Goal: Contribute content

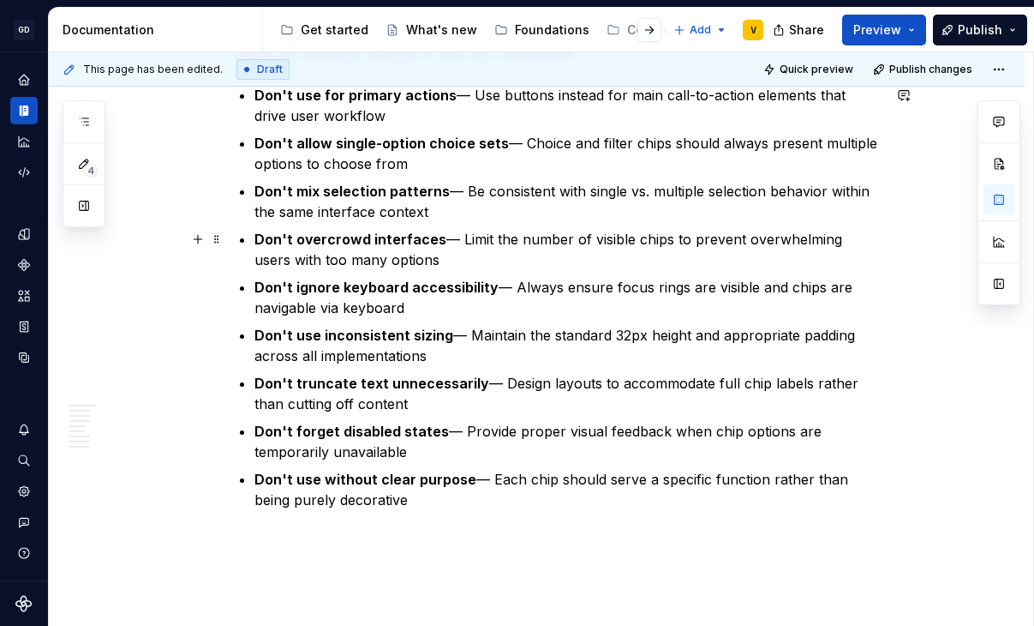
scroll to position [3837, 0]
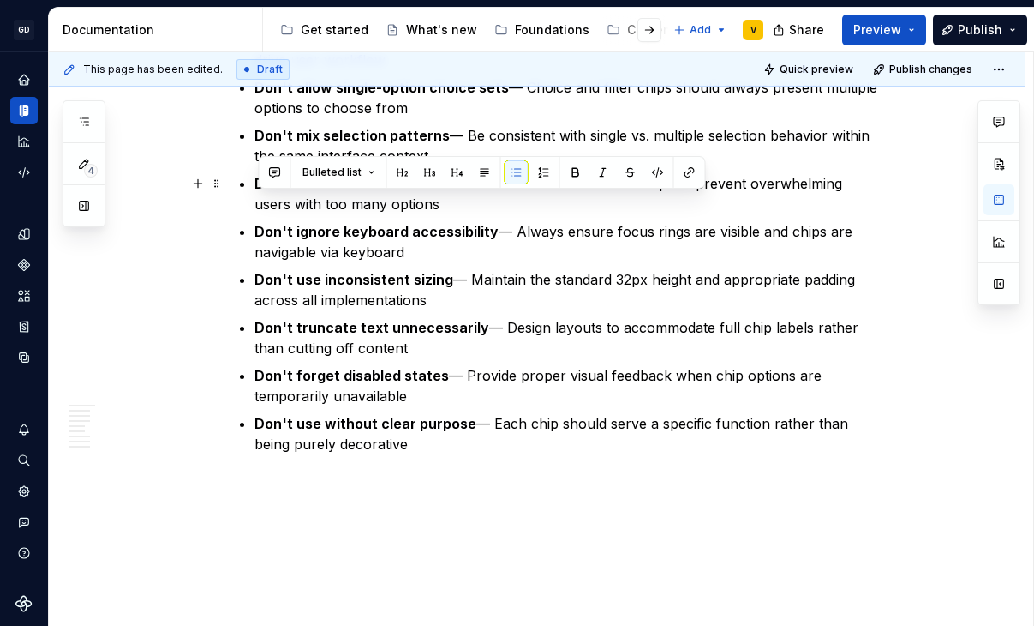
drag, startPoint x: 379, startPoint y: 455, endPoint x: 243, endPoint y: 195, distance: 293.6
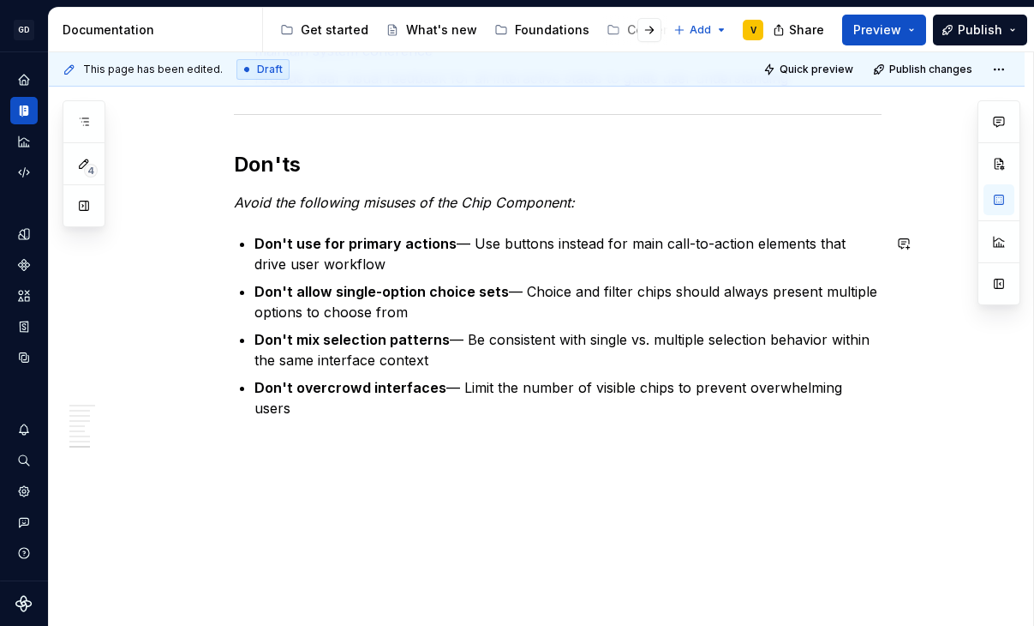
scroll to position [3612, 0]
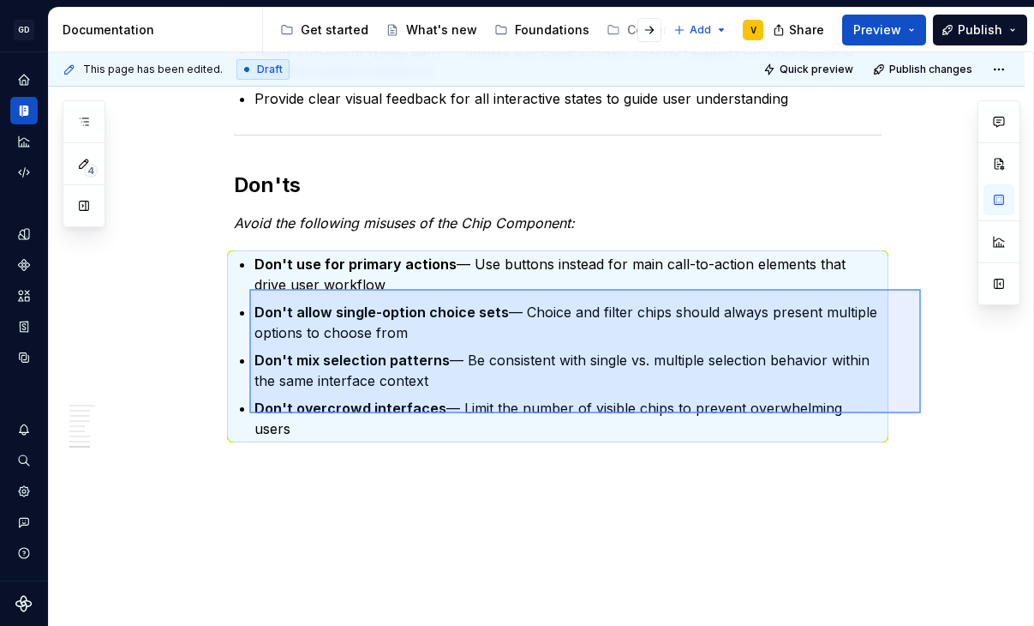
drag, startPoint x: 921, startPoint y: 413, endPoint x: 249, endPoint y: 288, distance: 684.2
click at [249, 288] on div "**********" at bounding box center [541, 339] width 985 height 574
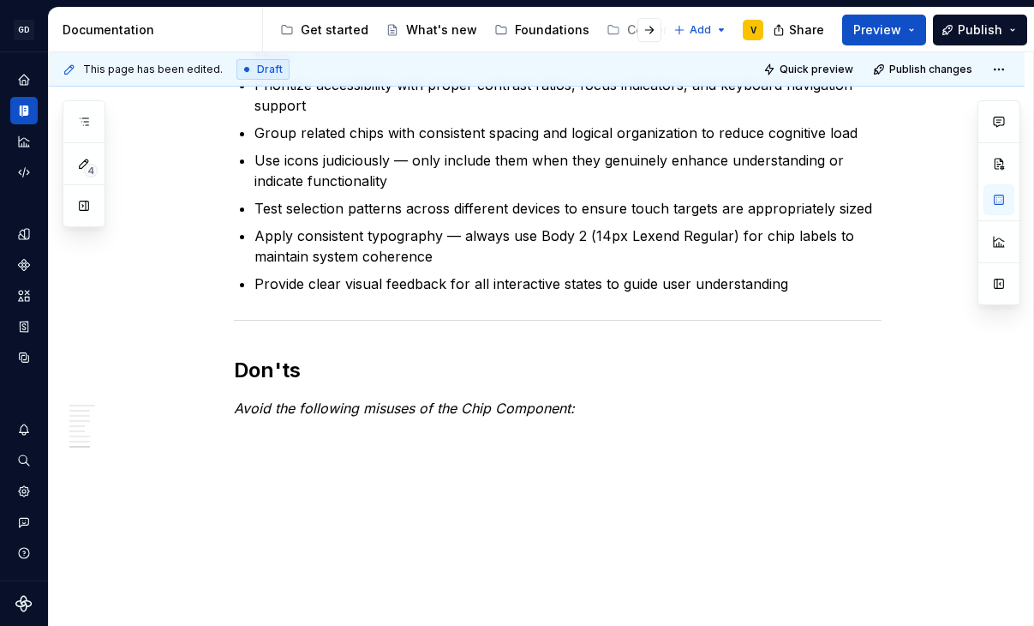
scroll to position [3427, 0]
click at [73, 117] on button "button" at bounding box center [84, 121] width 31 height 31
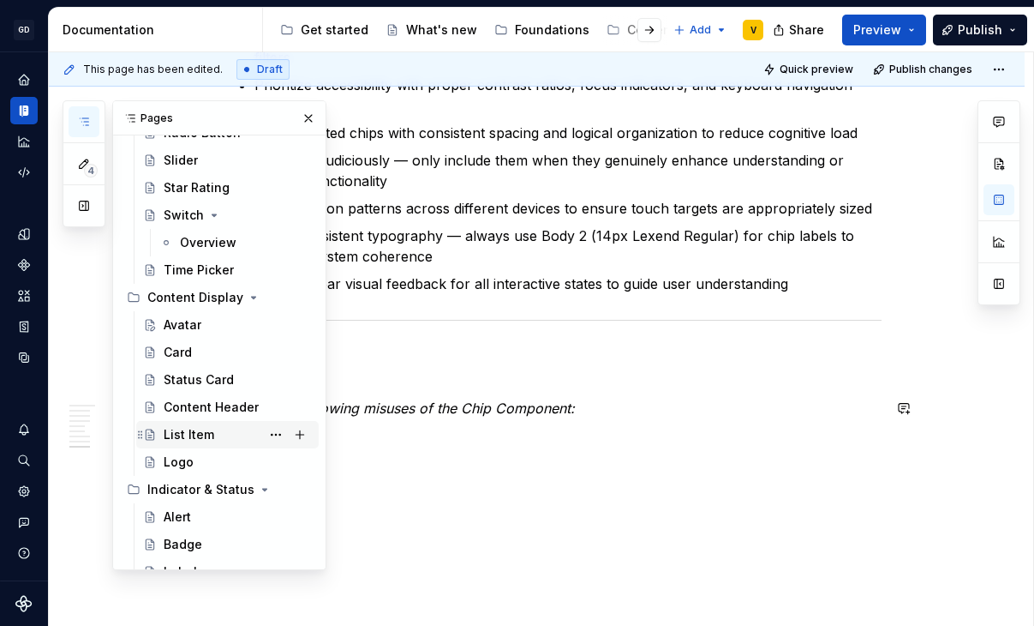
scroll to position [660, 0]
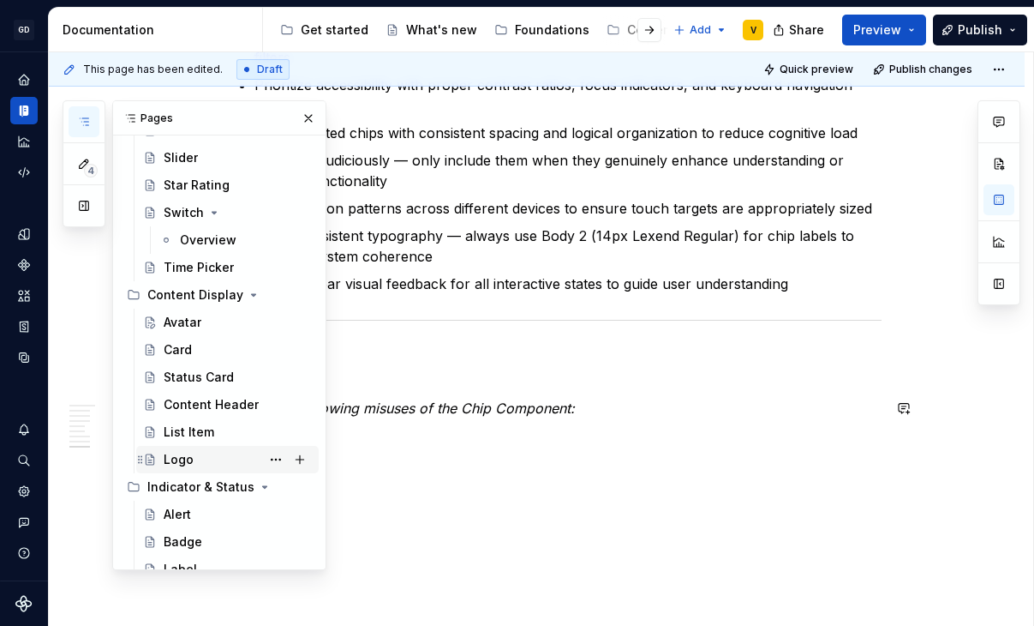
click at [208, 458] on div "Logo" at bounding box center [238, 459] width 148 height 24
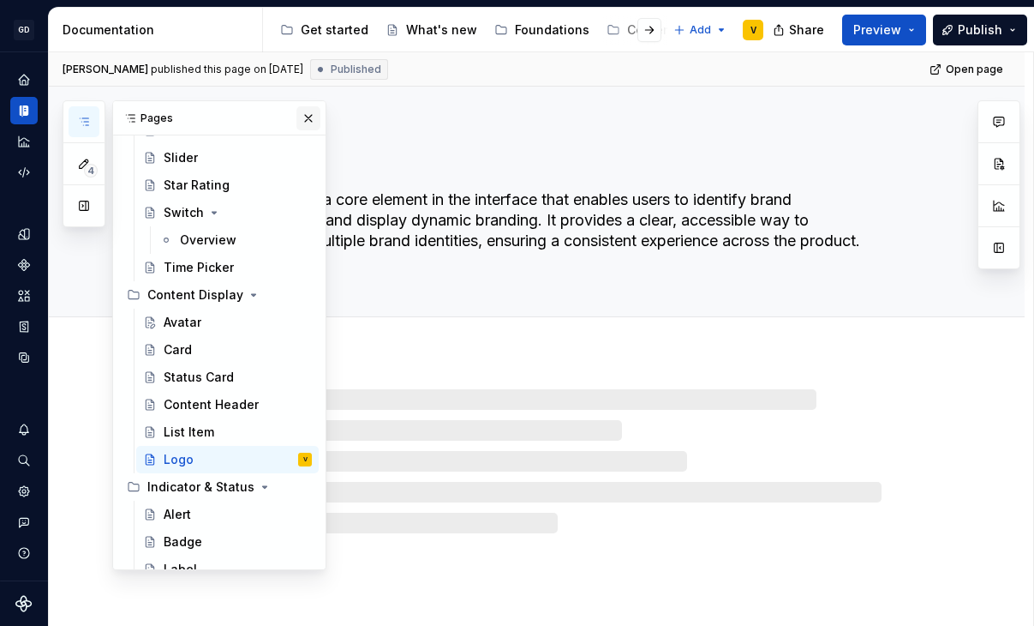
click at [307, 116] on button "button" at bounding box center [309, 118] width 24 height 24
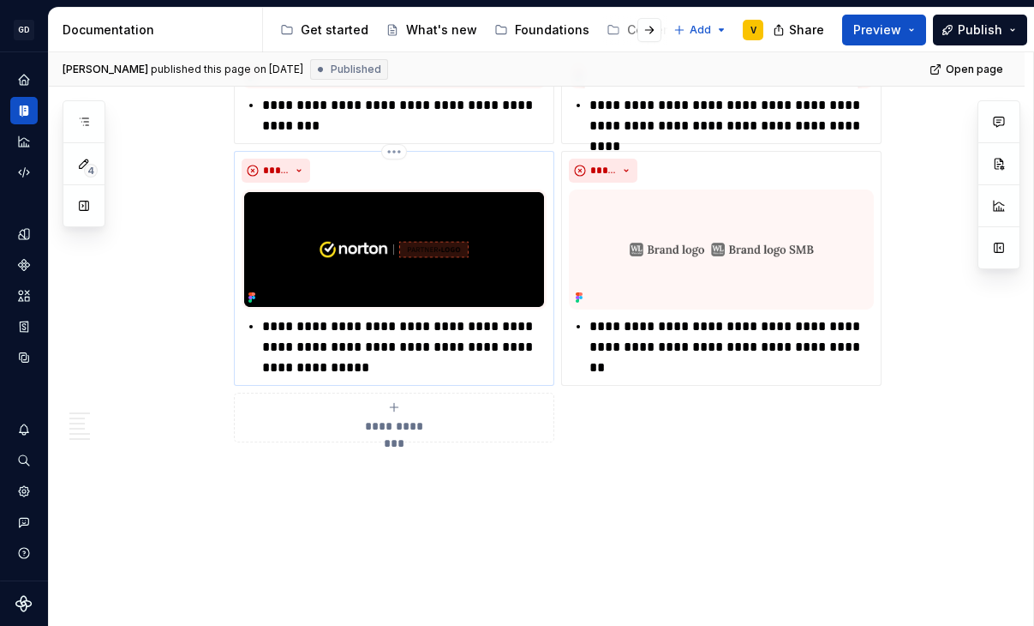
scroll to position [3192, 0]
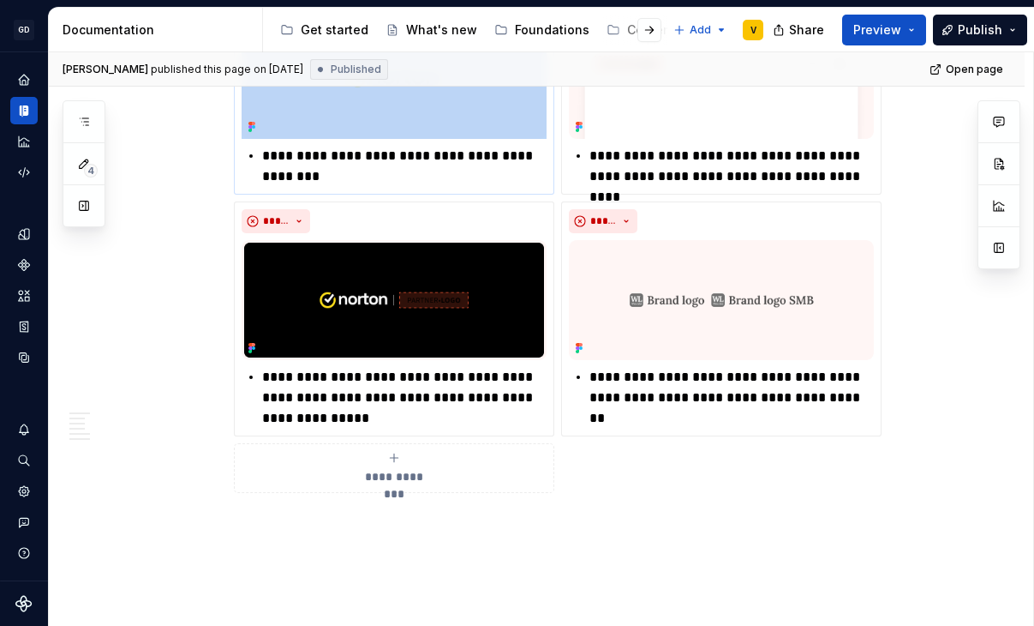
drag, startPoint x: 810, startPoint y: 495, endPoint x: 287, endPoint y: 156, distance: 623.2
click at [287, 156] on div "**********" at bounding box center [558, 237] width 648 height 512
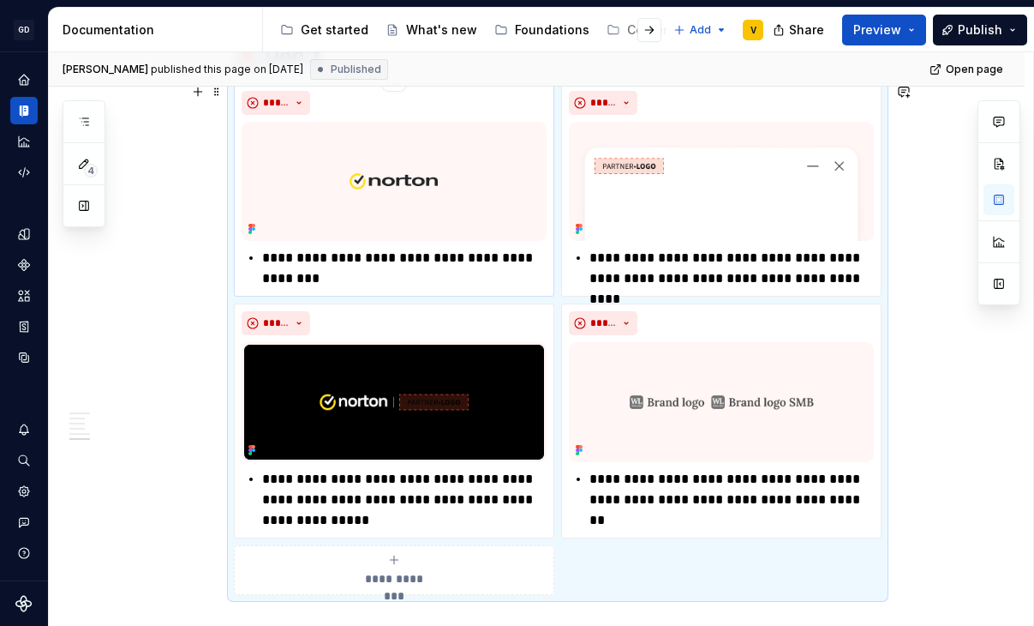
scroll to position [3088, 0]
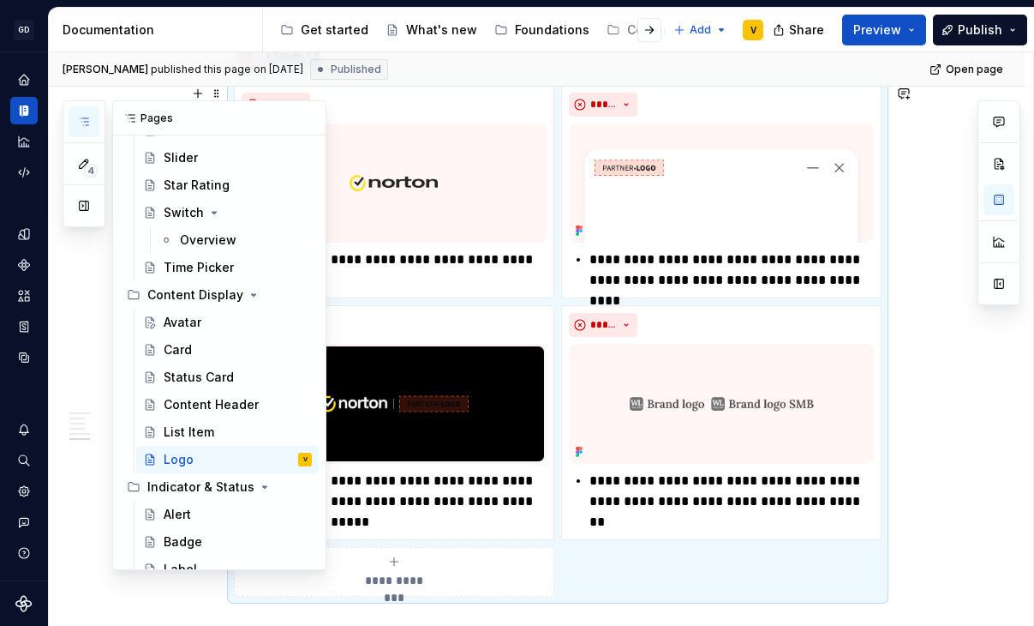
click at [84, 129] on button "button" at bounding box center [84, 121] width 31 height 31
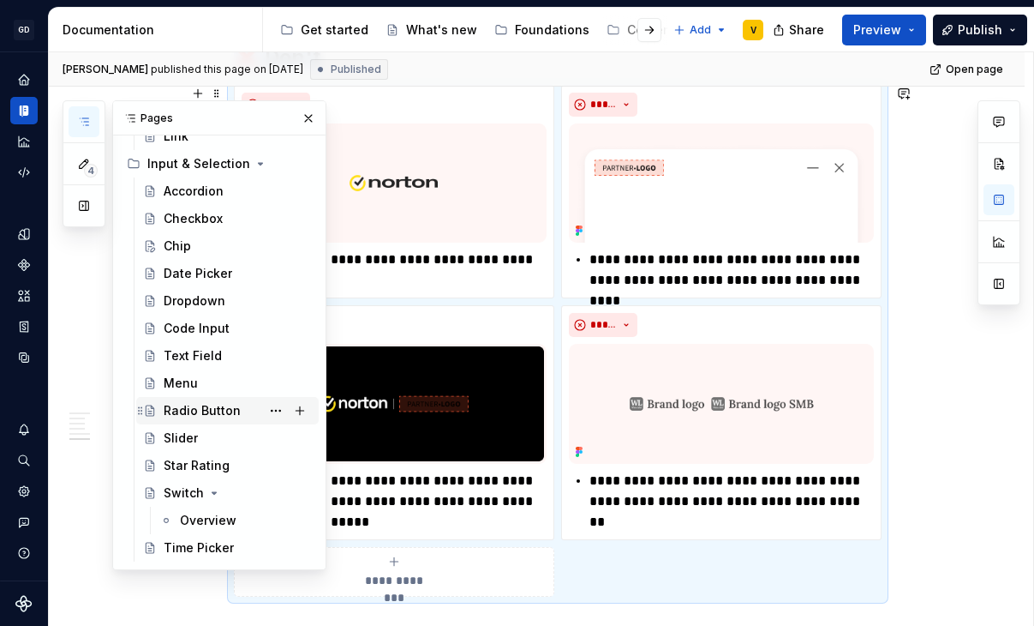
scroll to position [314, 0]
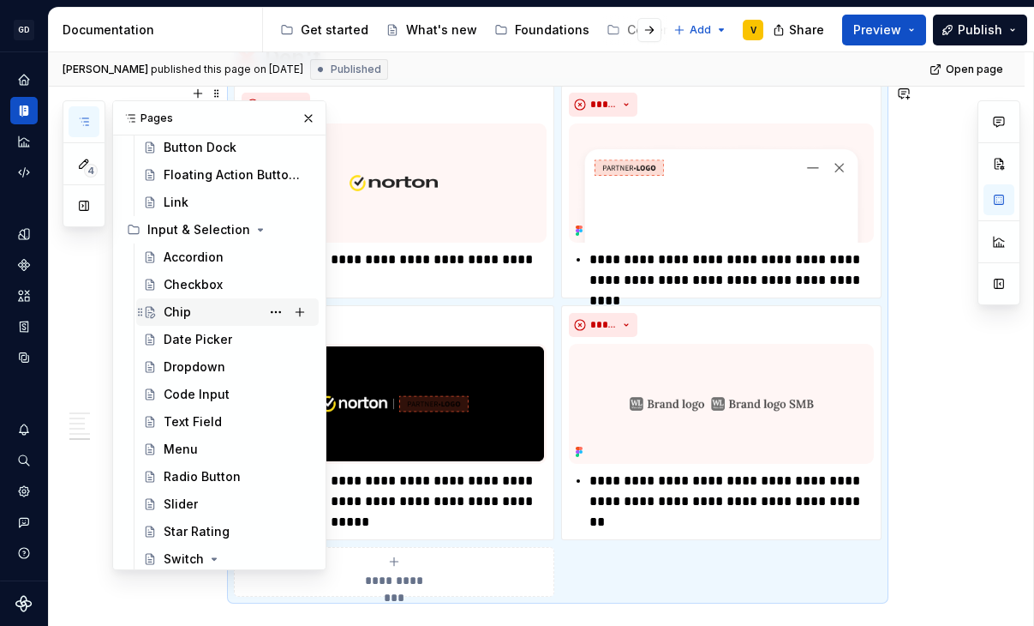
click at [206, 305] on div "Chip" at bounding box center [238, 312] width 148 height 24
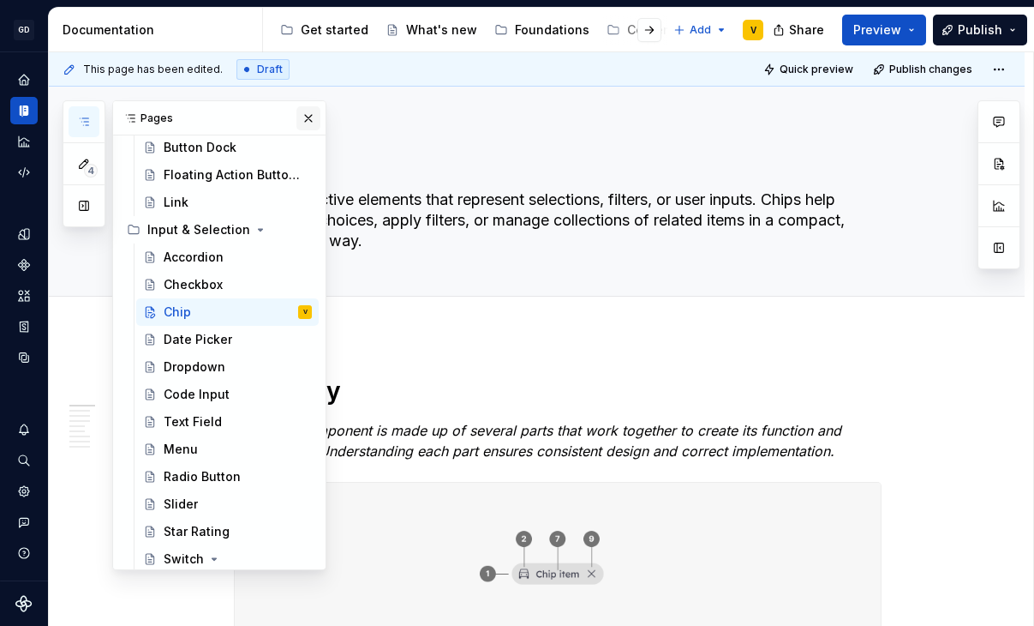
click at [306, 108] on button "button" at bounding box center [309, 118] width 24 height 24
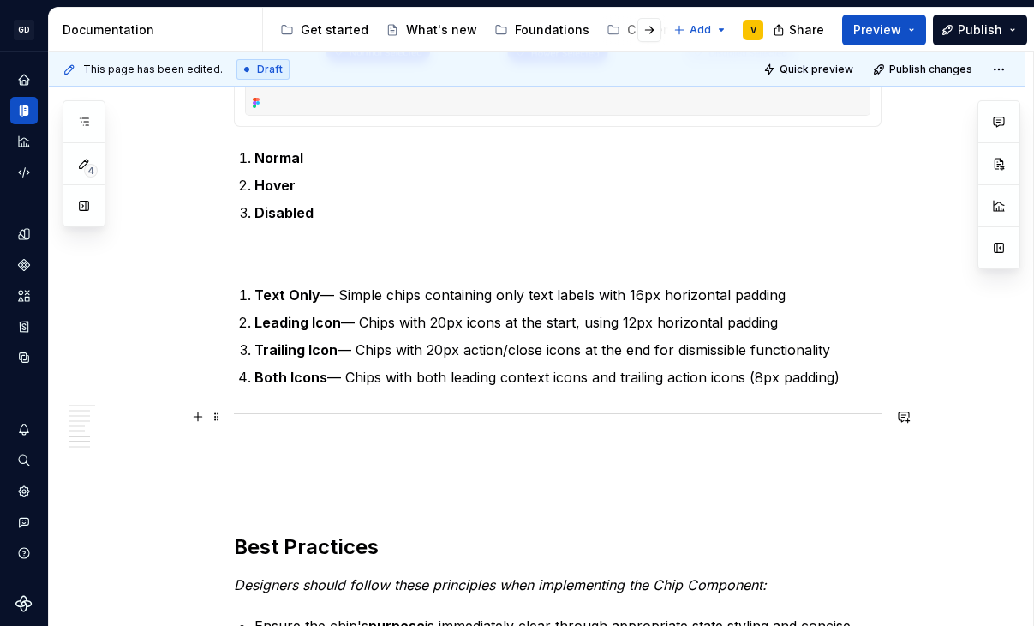
scroll to position [3427, 0]
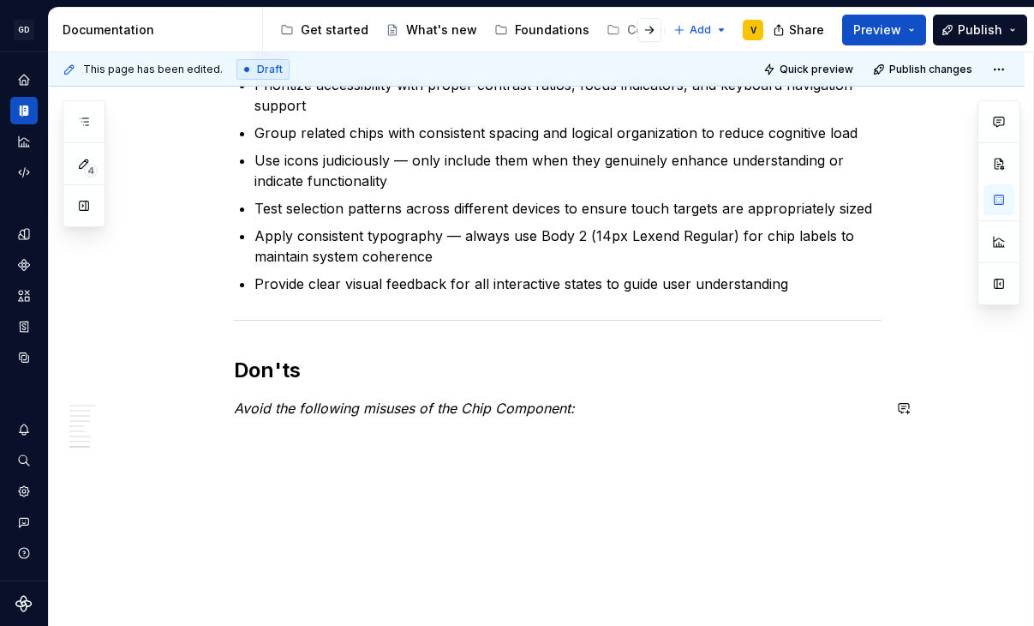
drag, startPoint x: 590, startPoint y: 416, endPoint x: 336, endPoint y: 440, distance: 254.8
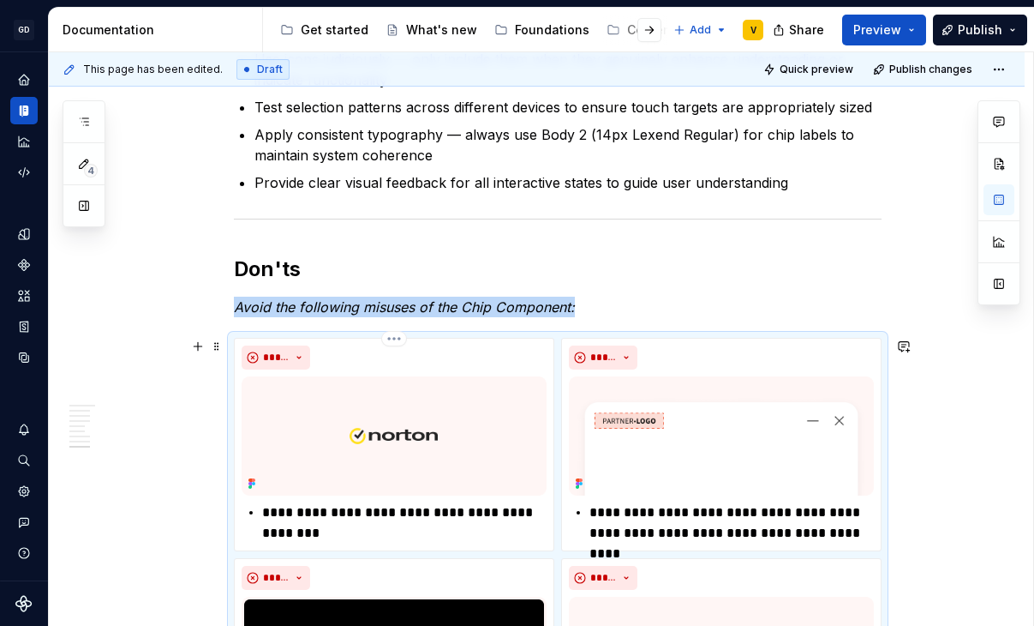
scroll to position [3602, 0]
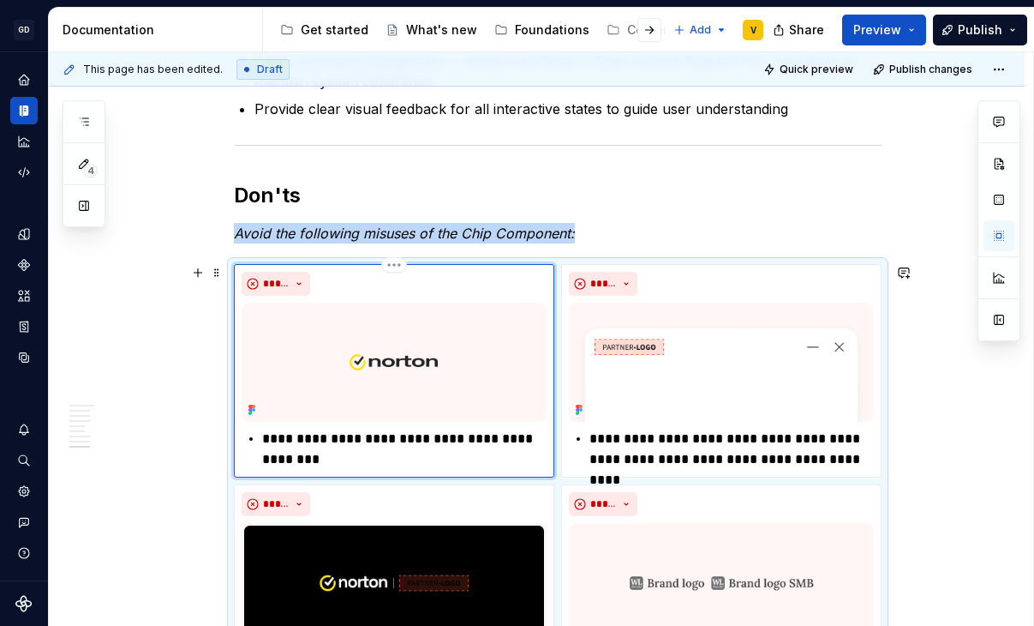
click at [374, 359] on img at bounding box center [394, 361] width 305 height 119
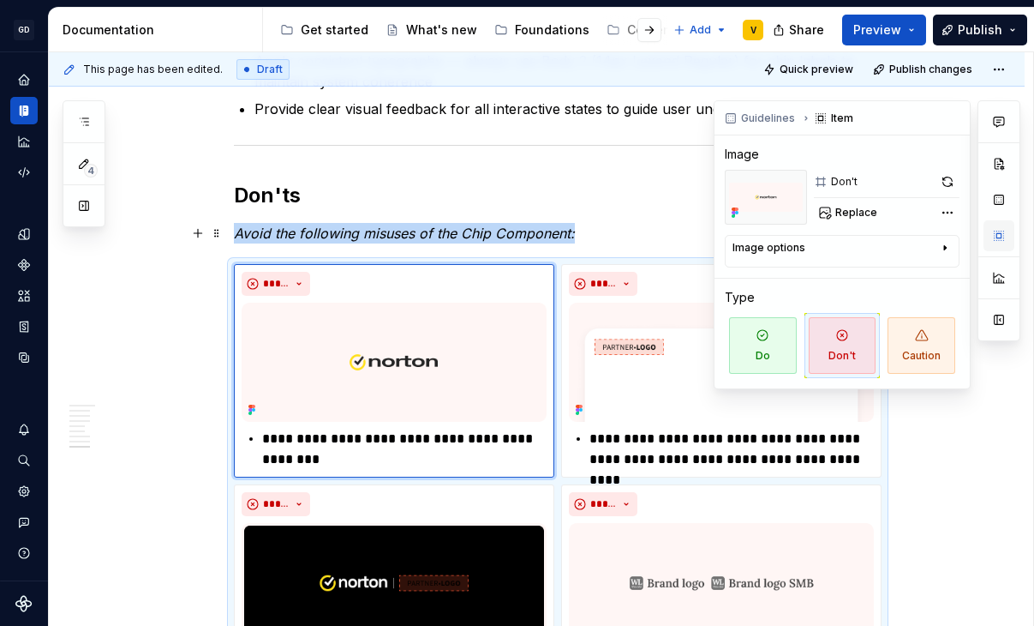
click at [989, 238] on button "button" at bounding box center [999, 235] width 31 height 31
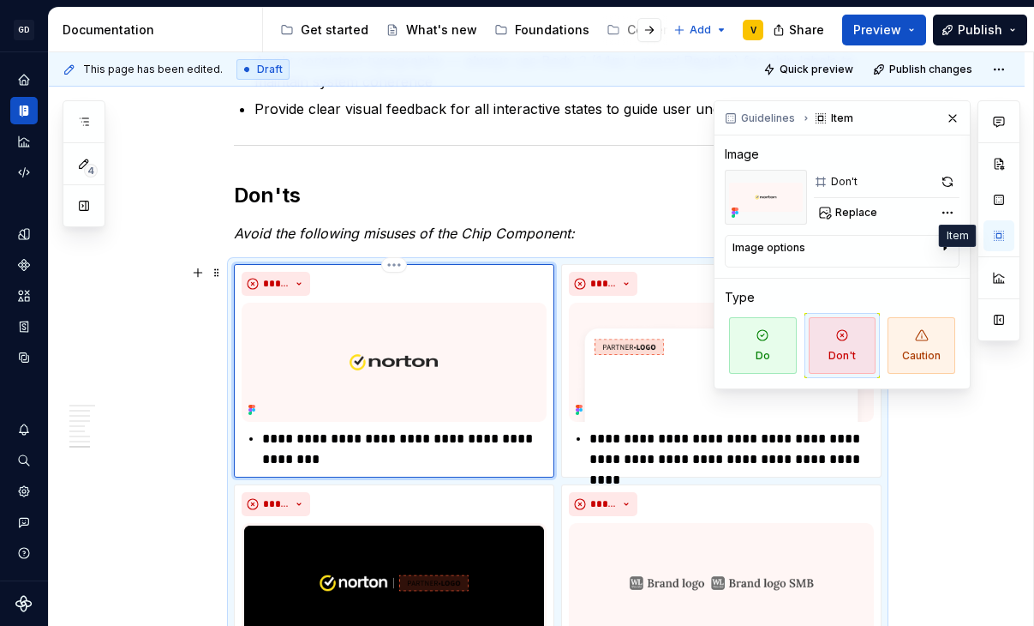
click at [381, 446] on p "**********" at bounding box center [404, 448] width 285 height 41
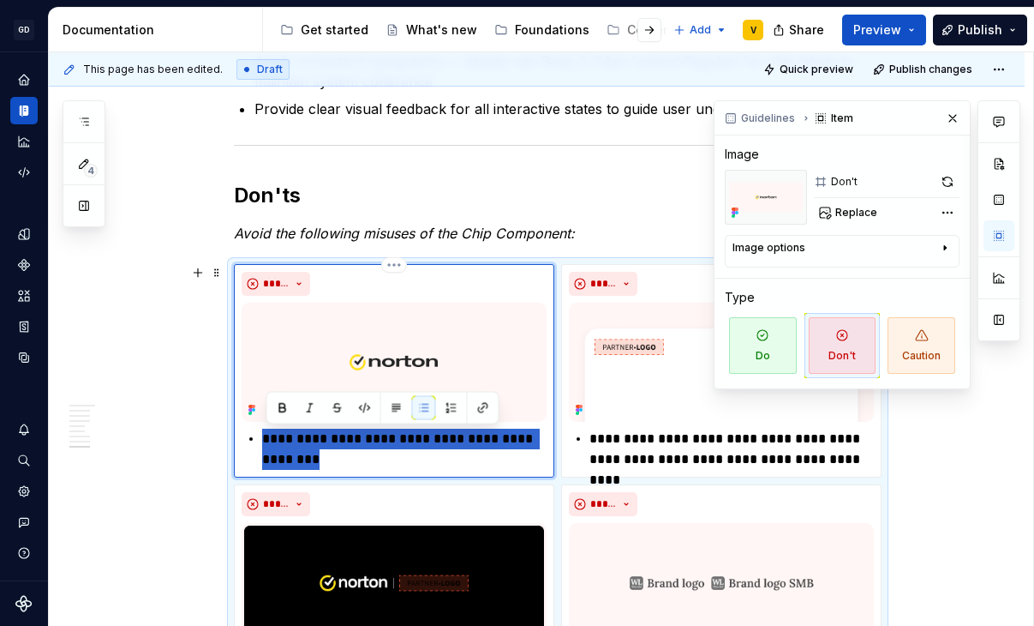
drag, startPoint x: 366, startPoint y: 460, endPoint x: 246, endPoint y: 440, distance: 121.6
click at [246, 440] on div "**********" at bounding box center [394, 448] width 305 height 41
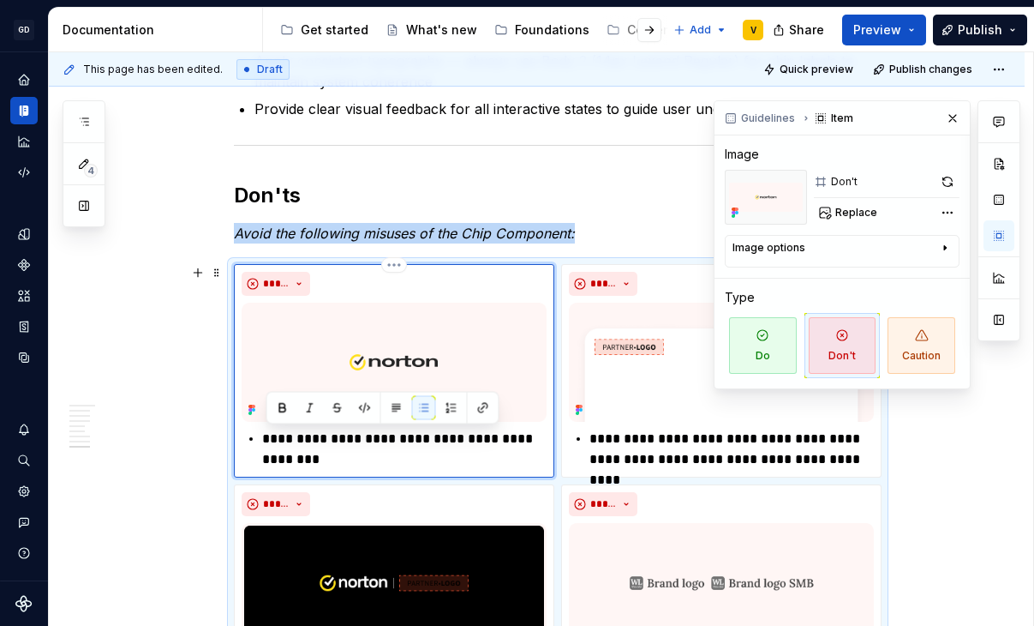
click at [402, 313] on img at bounding box center [394, 361] width 305 height 119
click at [408, 348] on img at bounding box center [394, 361] width 305 height 119
click at [851, 217] on span "Replace" at bounding box center [857, 213] width 42 height 14
type textarea "*"
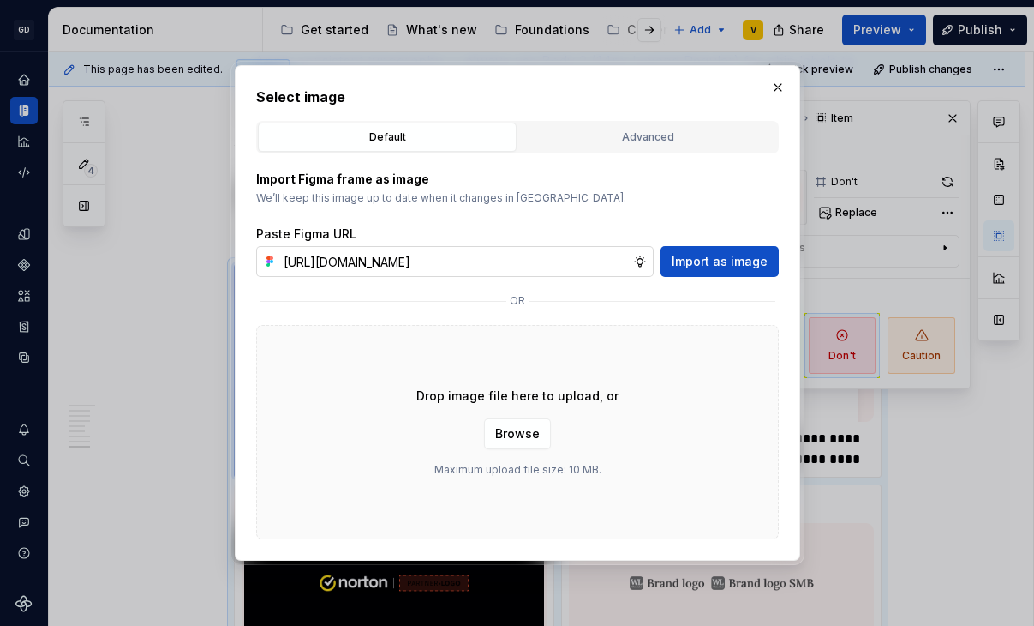
scroll to position [0, 608]
type input "[URL][DOMAIN_NAME]"
click at [701, 261] on span "Import as image" at bounding box center [720, 261] width 96 height 17
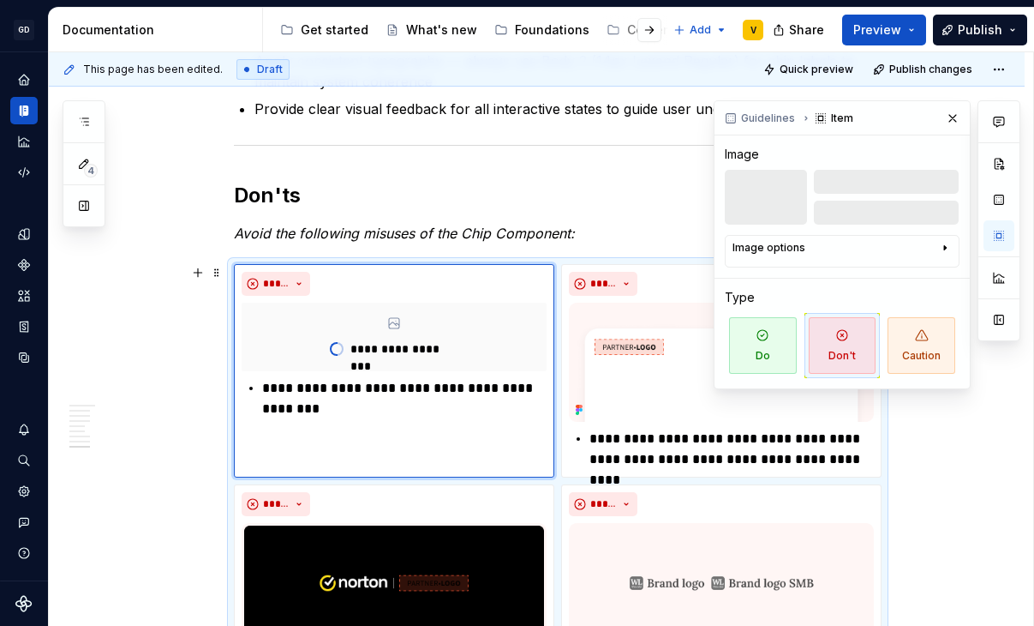
scroll to position [3754, 0]
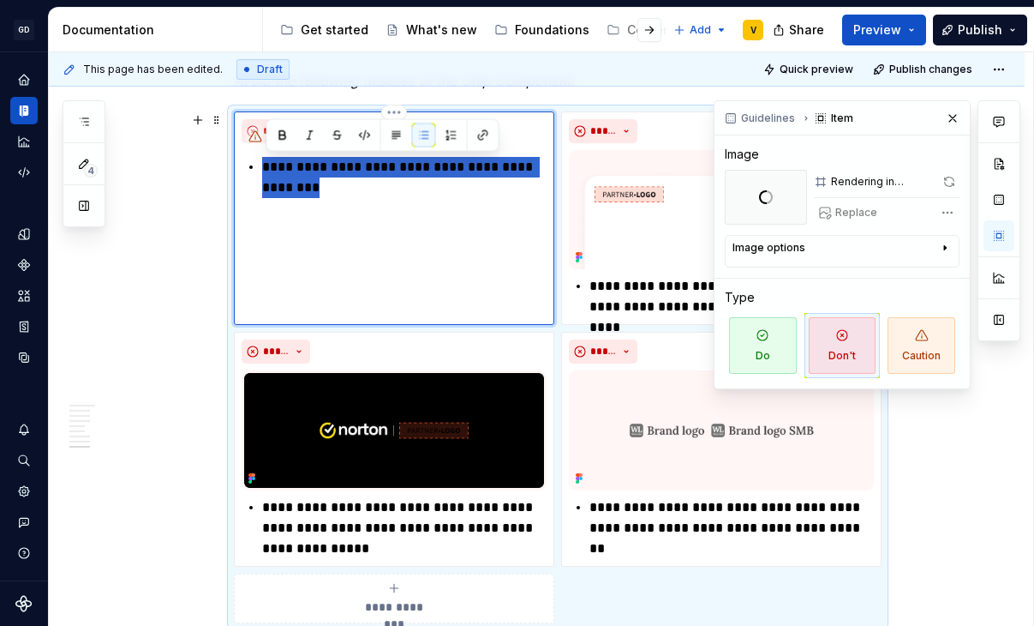
drag, startPoint x: 356, startPoint y: 185, endPoint x: 261, endPoint y: 164, distance: 96.7
click at [261, 164] on div "**********" at bounding box center [394, 177] width 305 height 41
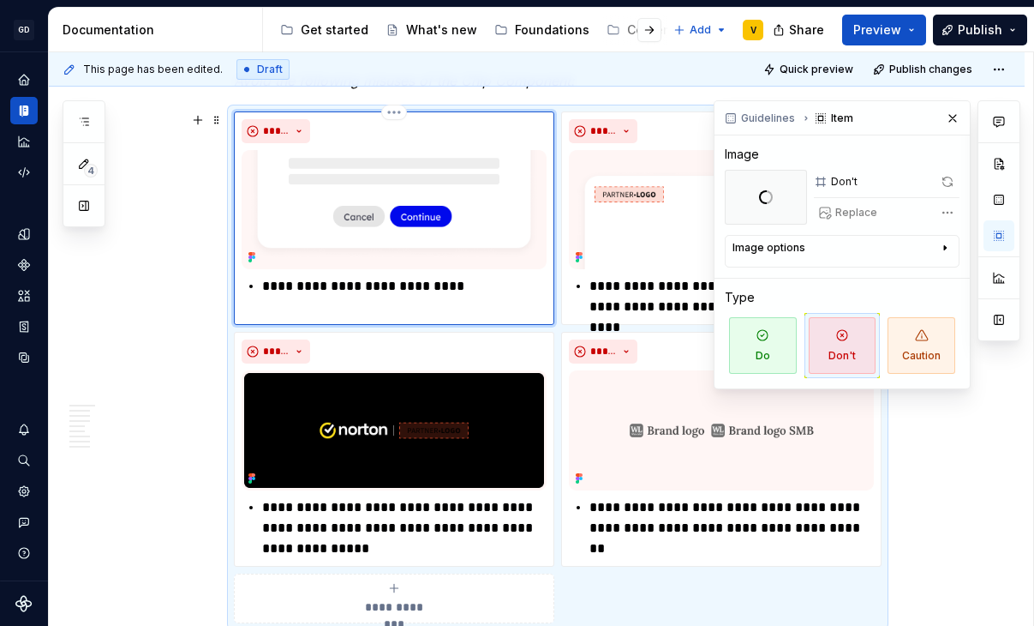
scroll to position [3874, 0]
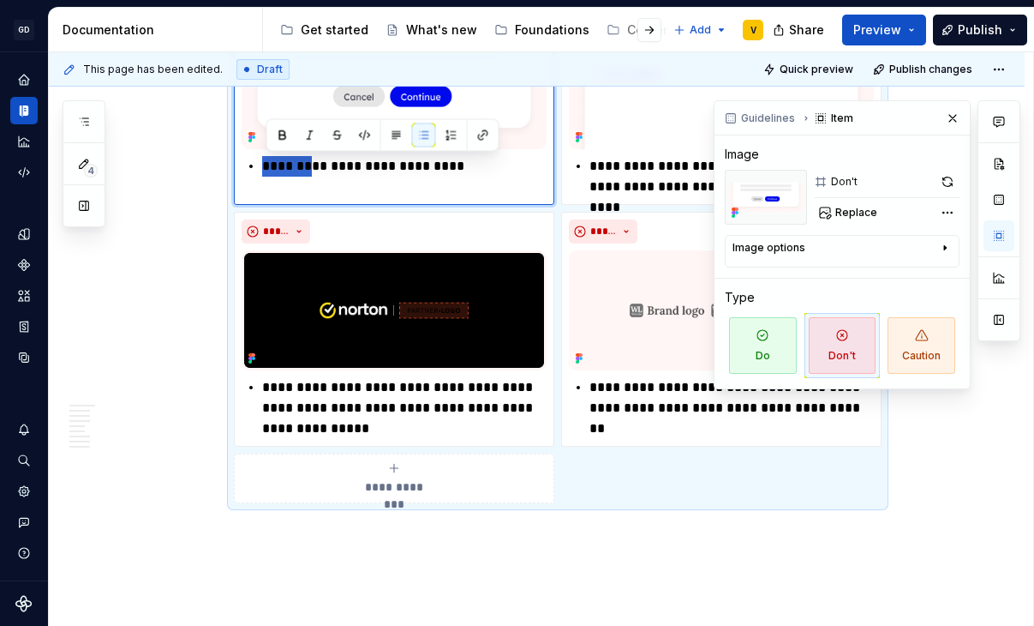
drag, startPoint x: 313, startPoint y: 166, endPoint x: 264, endPoint y: 166, distance: 48.8
click at [264, 166] on div "**********" at bounding box center [394, 166] width 305 height 21
type textarea "*"
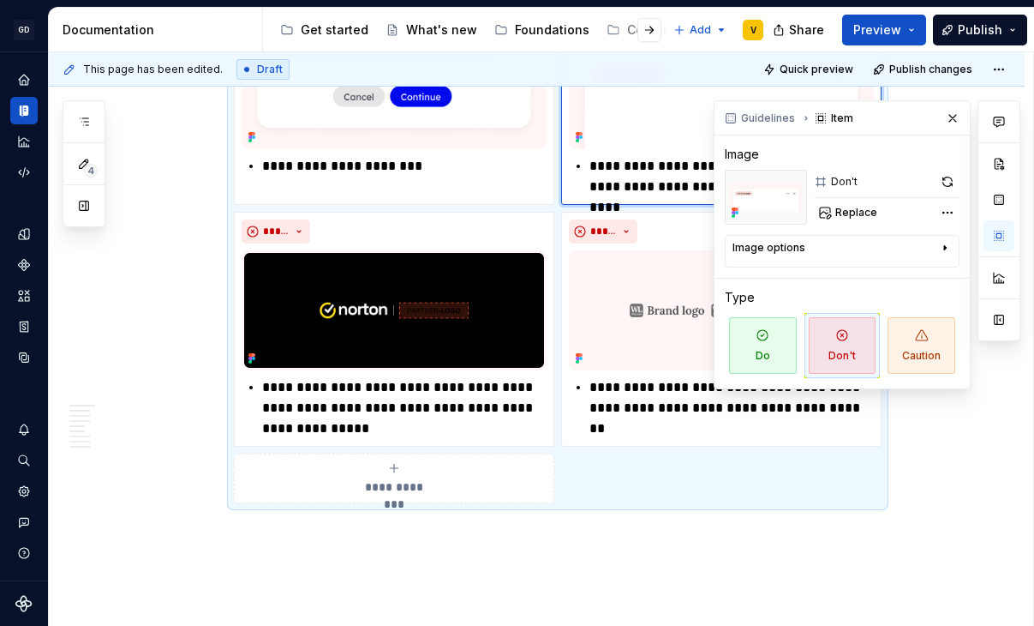
click at [620, 130] on img at bounding box center [721, 89] width 305 height 119
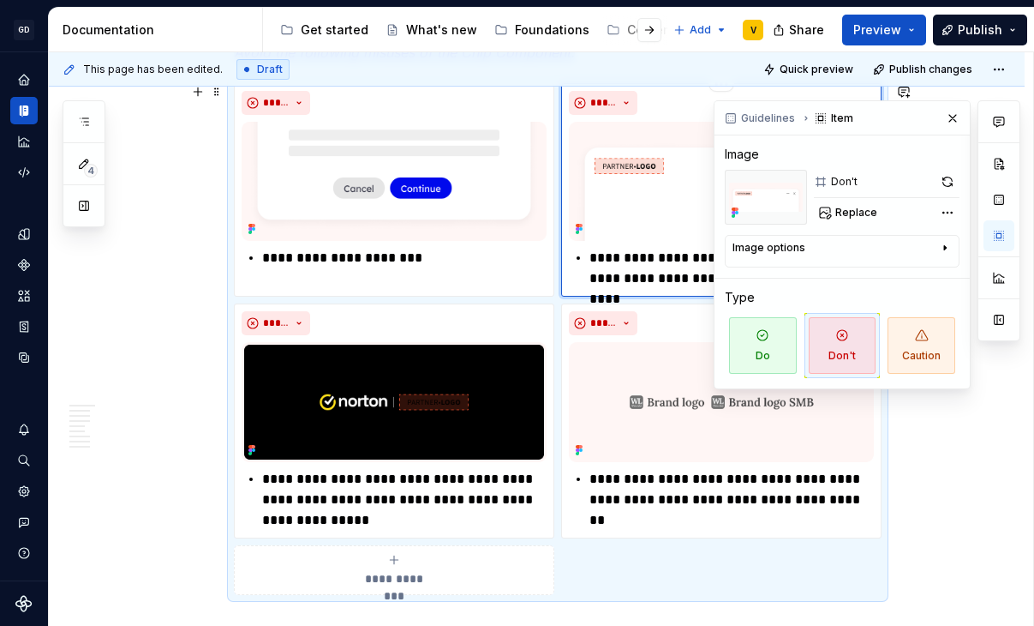
scroll to position [3761, 0]
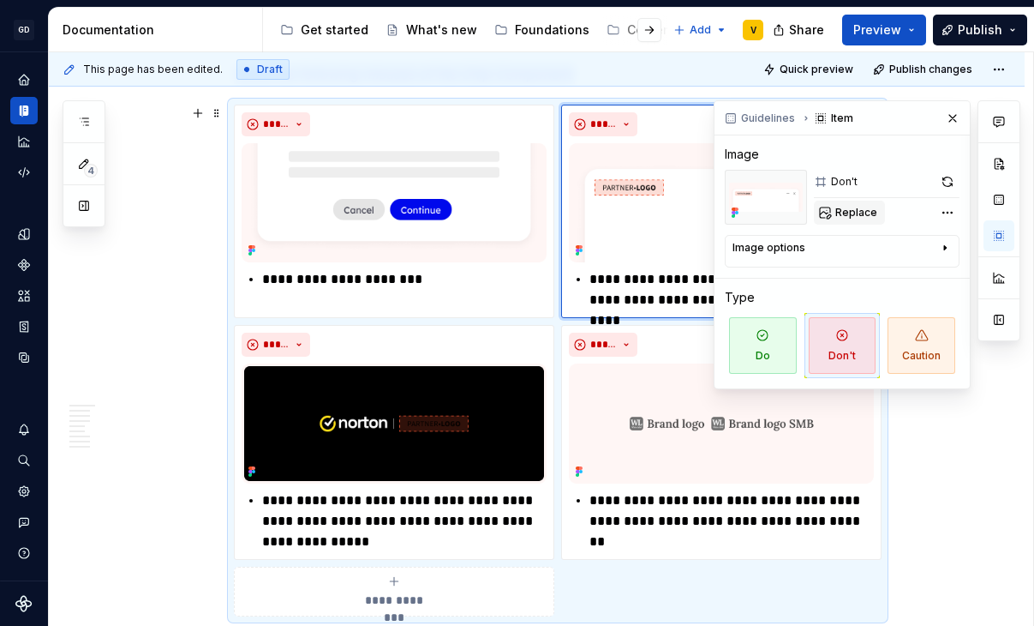
click at [837, 213] on span "Replace" at bounding box center [857, 213] width 42 height 14
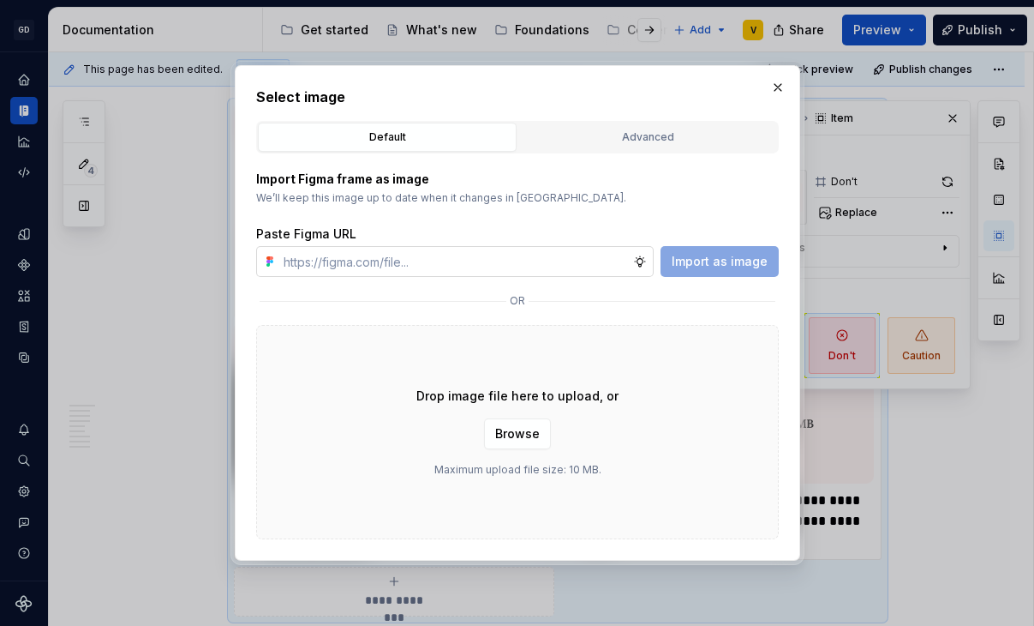
type textarea "*"
type input "[URL][DOMAIN_NAME]"
click at [708, 270] on button "Import as image" at bounding box center [720, 261] width 118 height 31
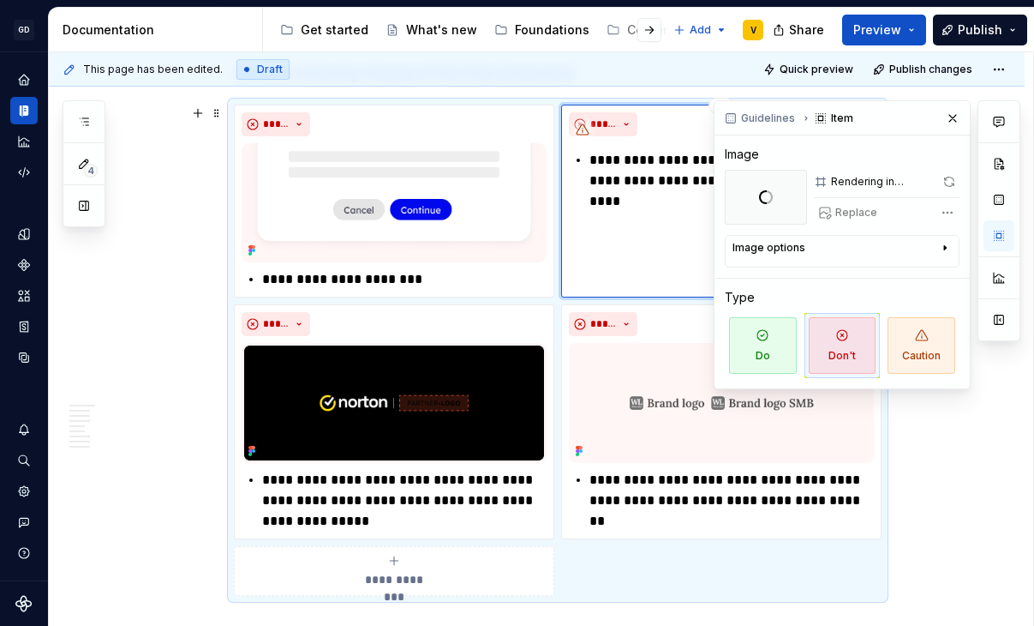
click at [641, 169] on p "**********" at bounding box center [732, 170] width 285 height 41
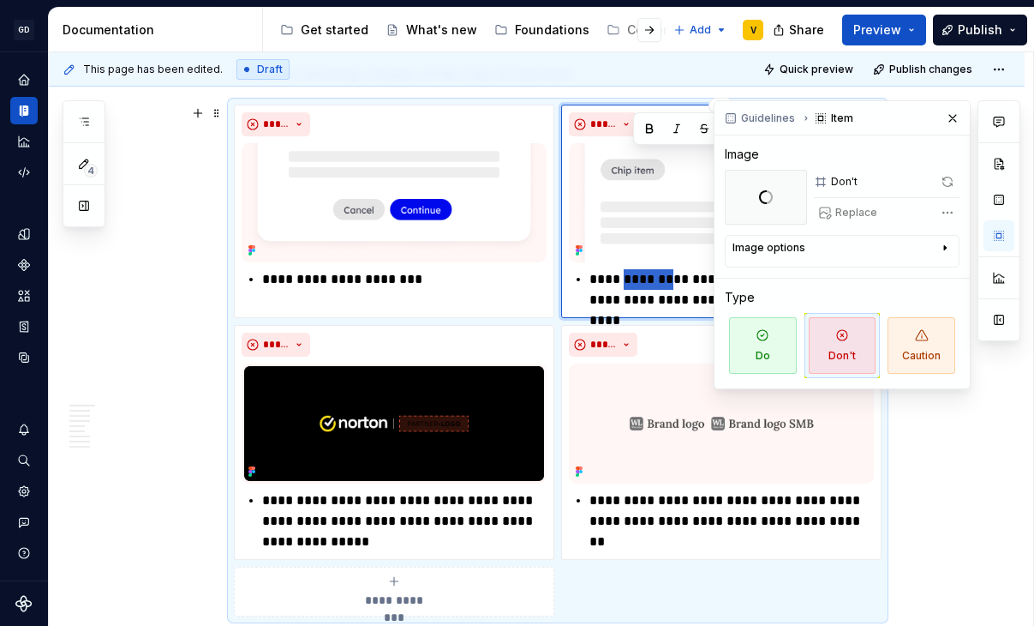
scroll to position [3880, 0]
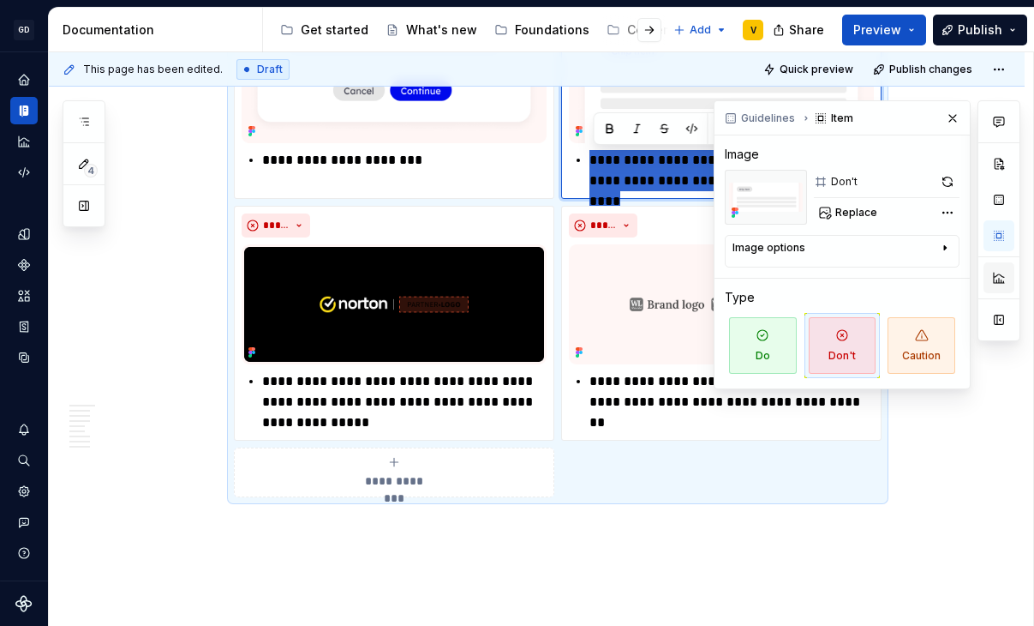
drag, startPoint x: 594, startPoint y: 160, endPoint x: 987, endPoint y: 276, distance: 410.0
click at [987, 276] on div "**********" at bounding box center [541, 339] width 985 height 574
click at [350, 308] on img at bounding box center [394, 303] width 305 height 119
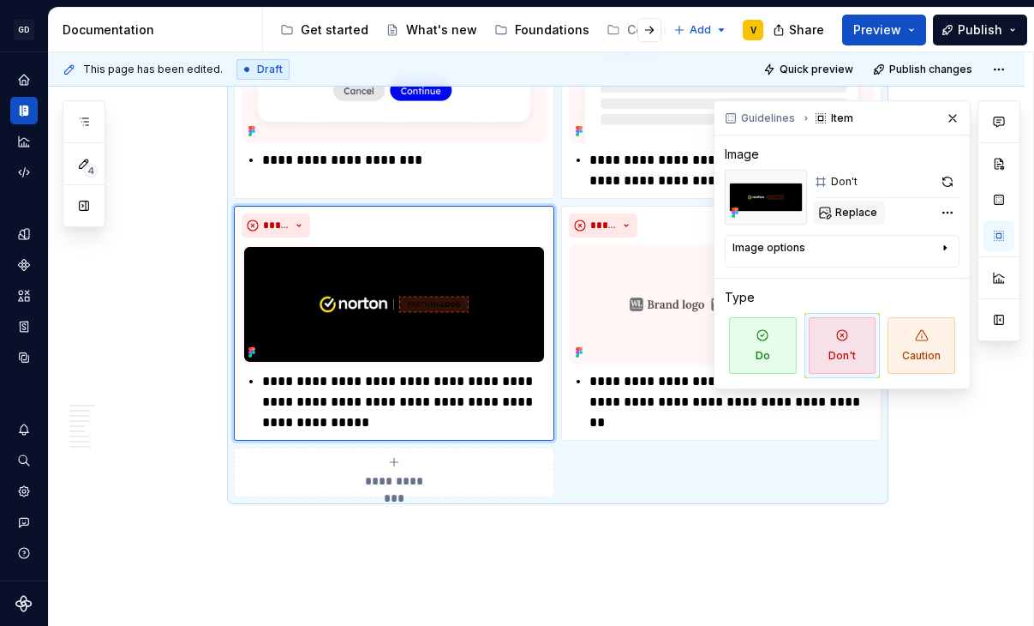
click at [864, 208] on span "Replace" at bounding box center [857, 213] width 42 height 14
type textarea "*"
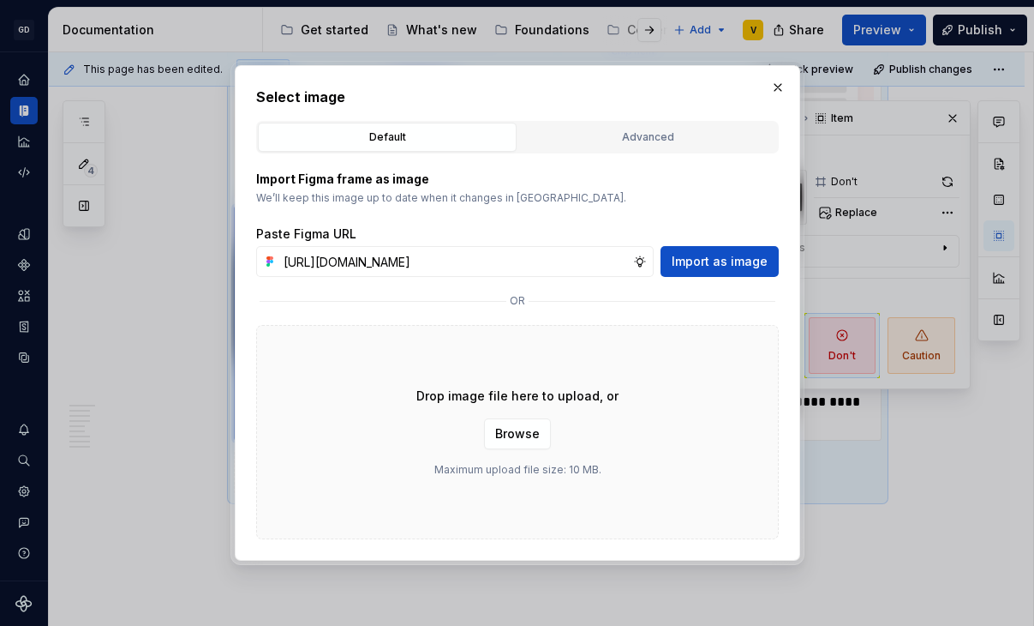
scroll to position [0, 610]
type input "[URL][DOMAIN_NAME]"
click at [692, 255] on span "Import as image" at bounding box center [720, 261] width 96 height 17
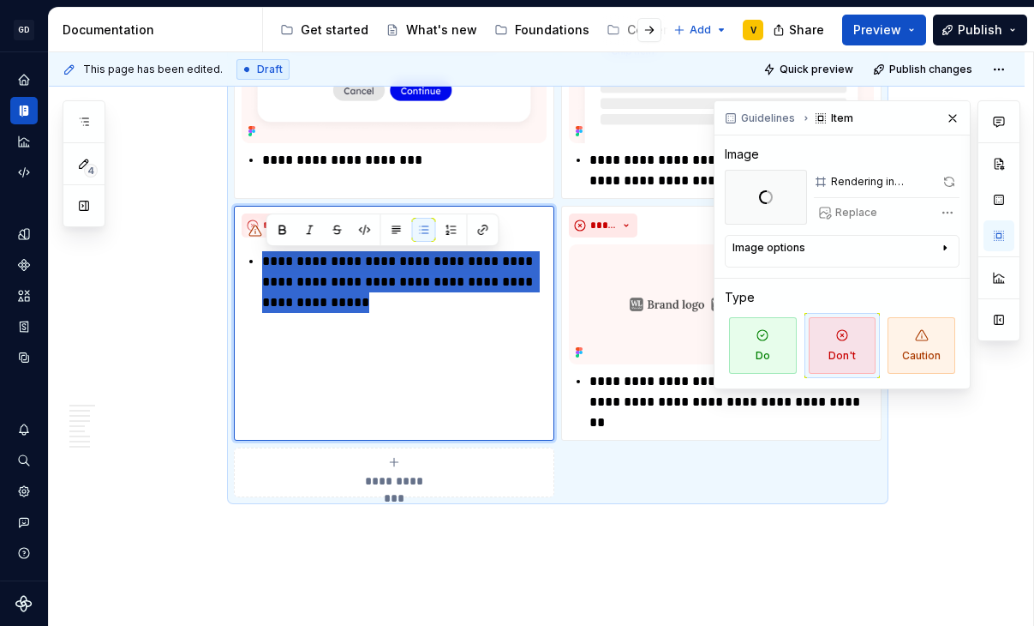
drag, startPoint x: 414, startPoint y: 306, endPoint x: 222, endPoint y: 252, distance: 199.4
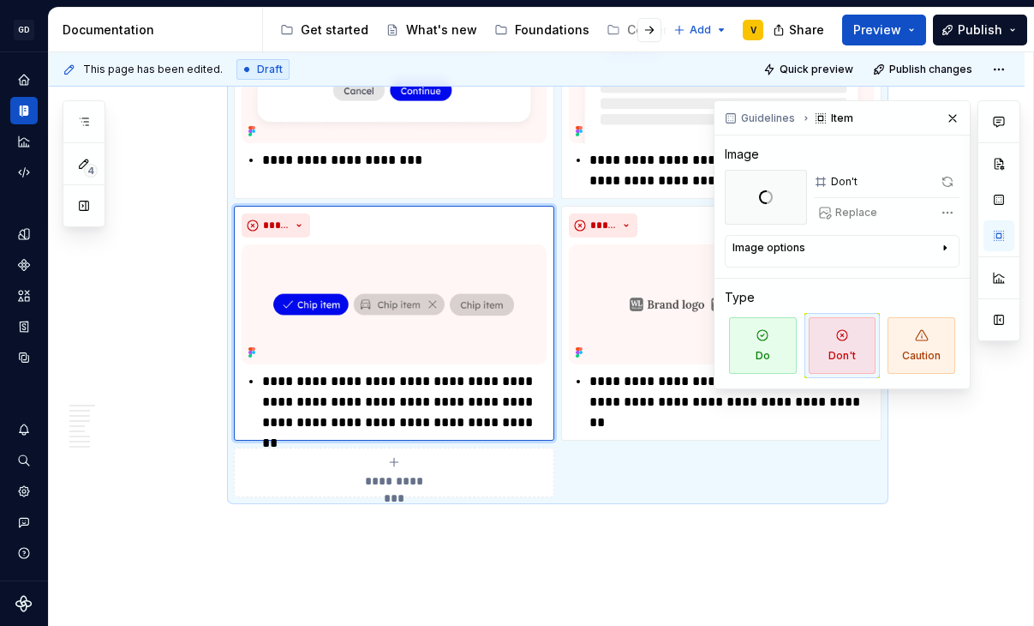
scroll to position [3958, 0]
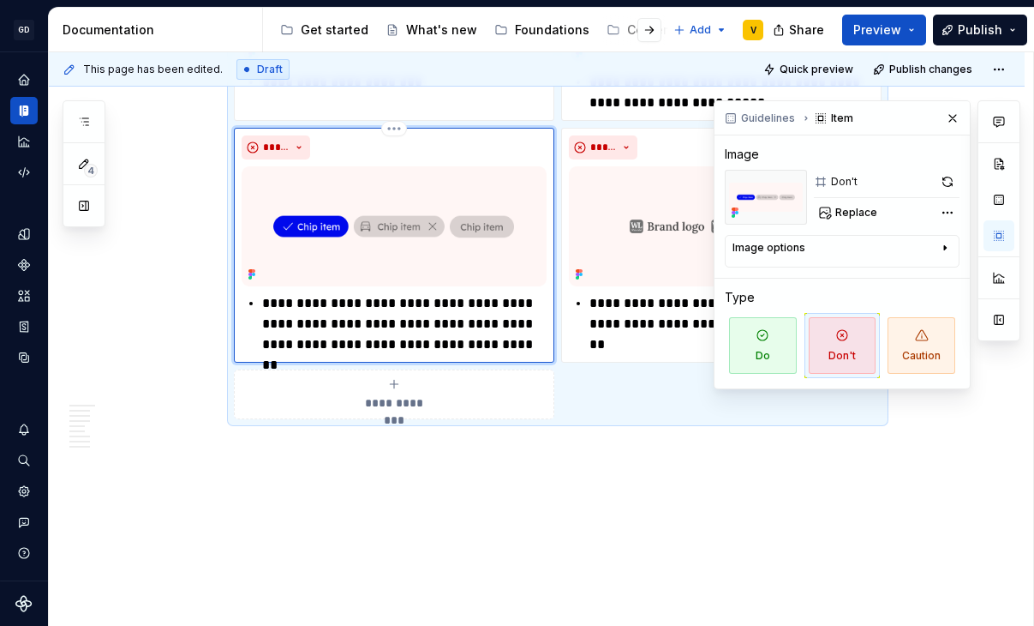
click at [439, 232] on img at bounding box center [394, 225] width 305 height 119
click at [872, 217] on span "Replace" at bounding box center [857, 213] width 42 height 14
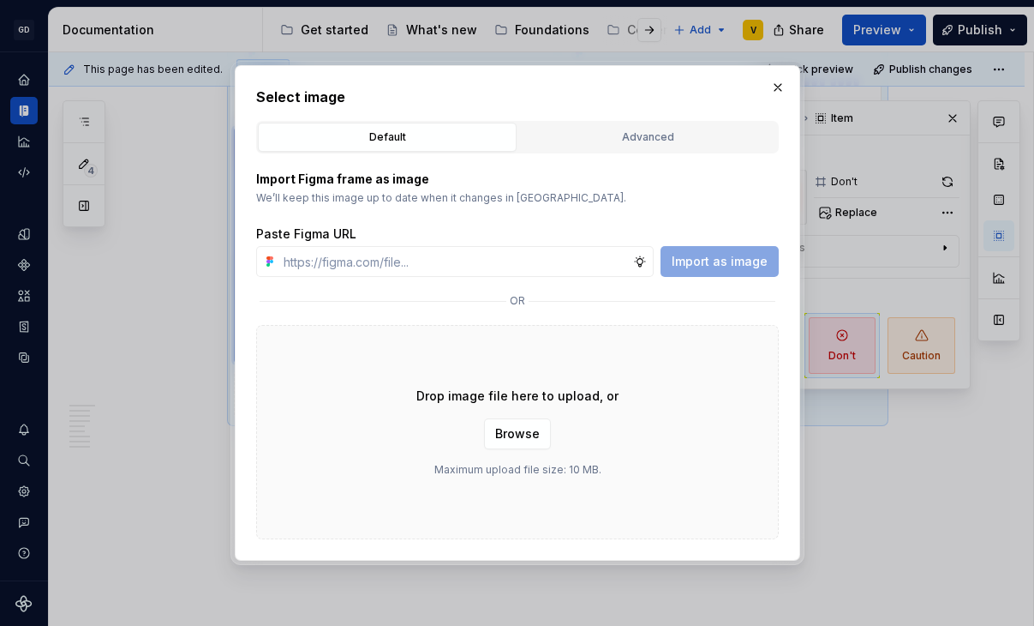
type textarea "*"
type input "[URL][DOMAIN_NAME]"
click at [711, 266] on span "Import as image" at bounding box center [720, 261] width 96 height 17
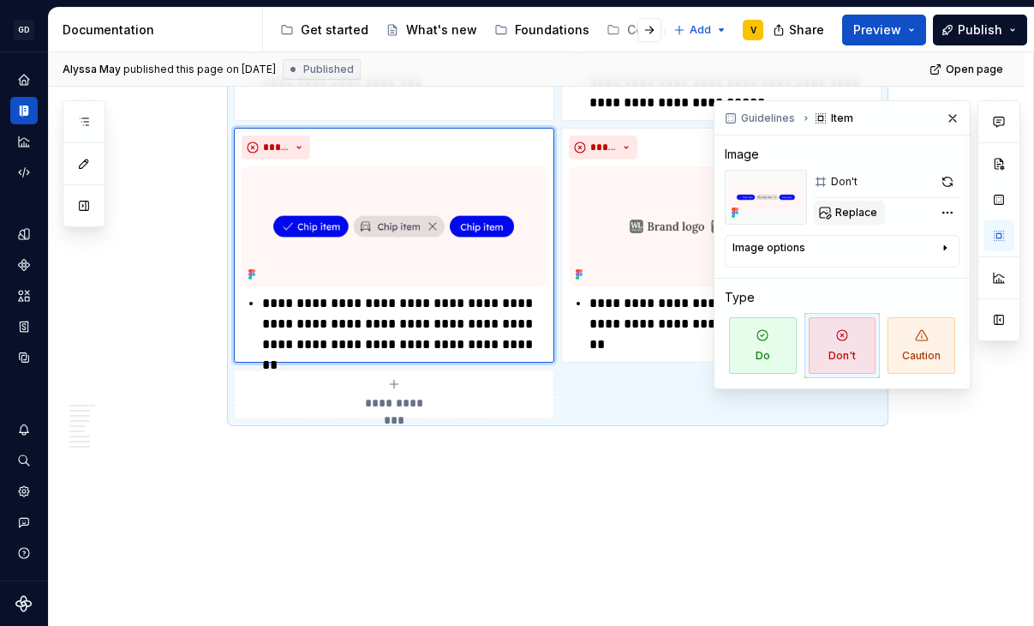
click at [850, 215] on span "Replace" at bounding box center [857, 213] width 42 height 14
type textarea "*"
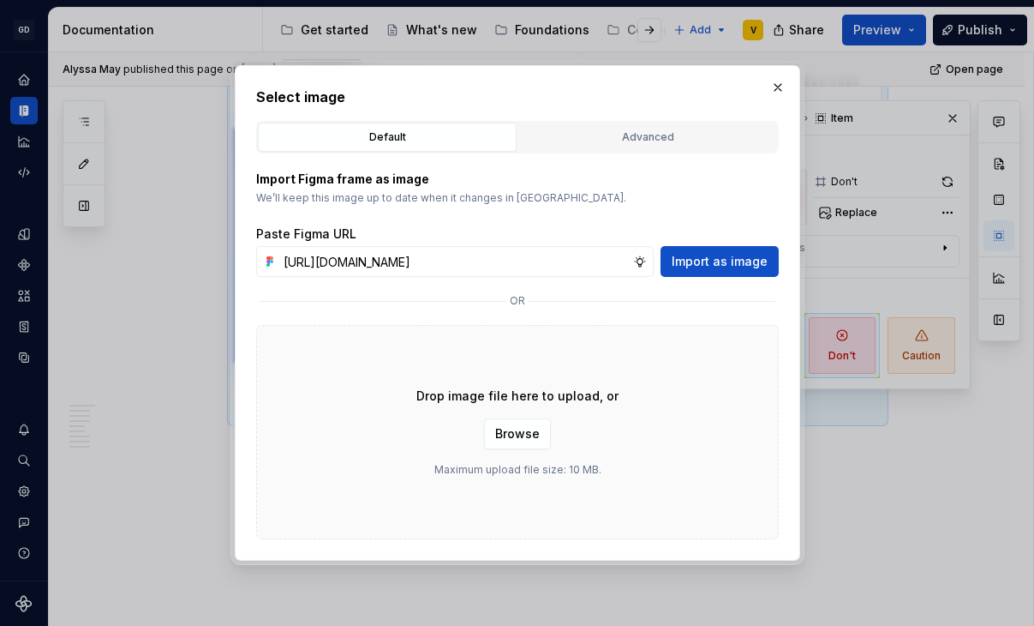
scroll to position [0, 610]
type input "[URL][DOMAIN_NAME]"
click at [730, 249] on button "Import as image" at bounding box center [720, 261] width 118 height 31
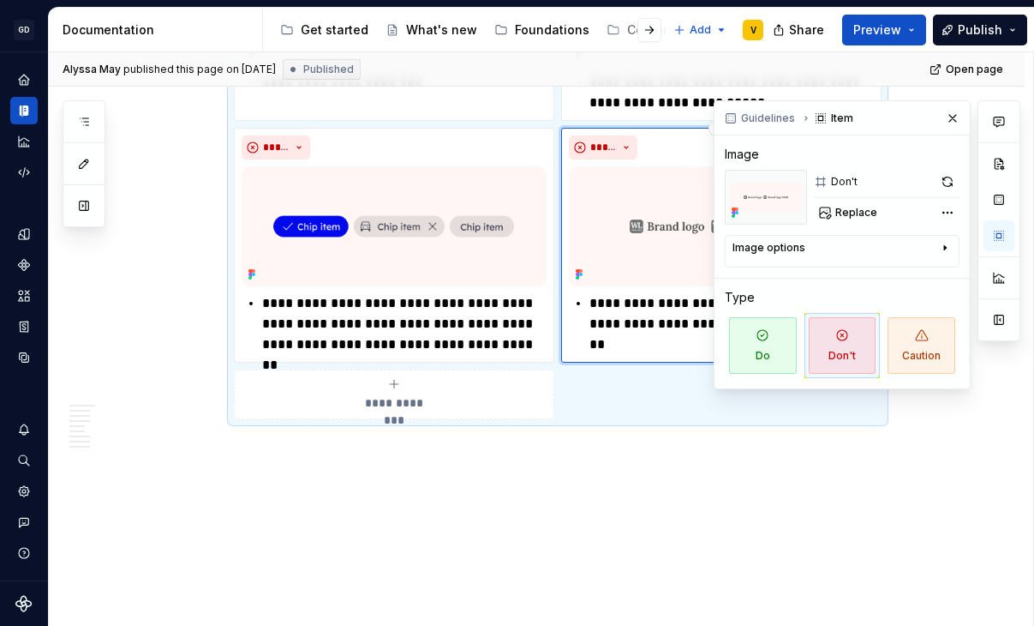
click at [657, 223] on img at bounding box center [721, 225] width 305 height 119
click at [864, 212] on span "Replace" at bounding box center [857, 213] width 42 height 14
type textarea "*"
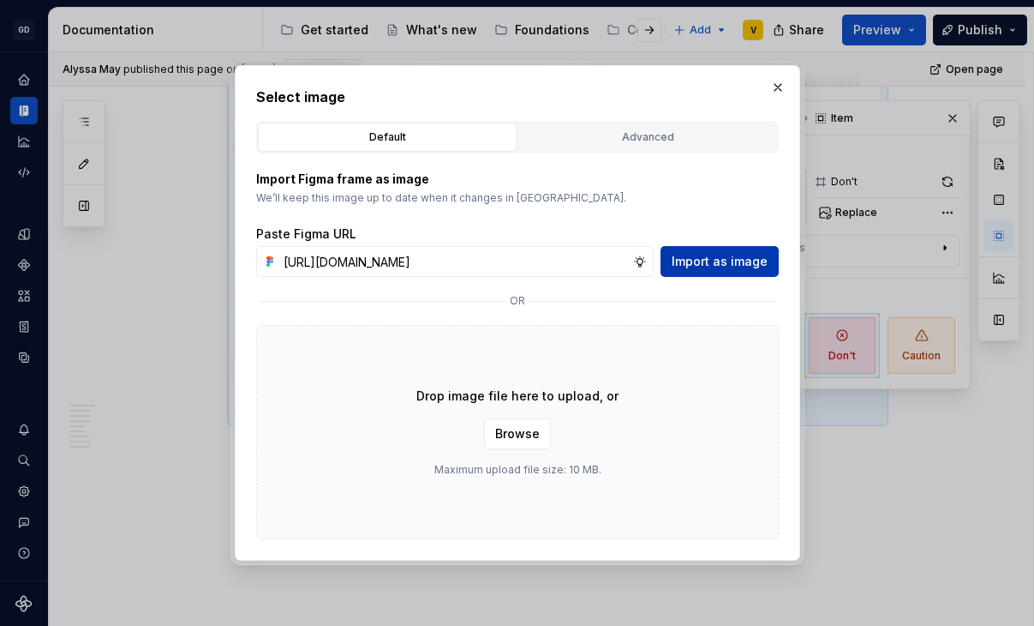
scroll to position [0, 610]
type input "[URL][DOMAIN_NAME]"
click at [723, 254] on span "Import as image" at bounding box center [720, 261] width 96 height 17
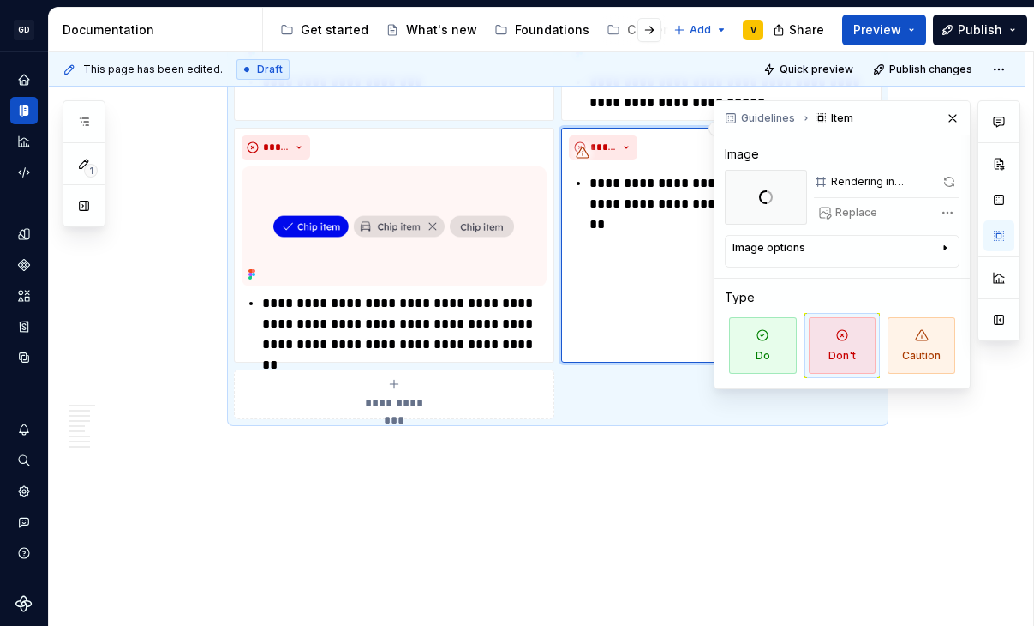
click at [650, 238] on div "**********" at bounding box center [721, 245] width 320 height 234
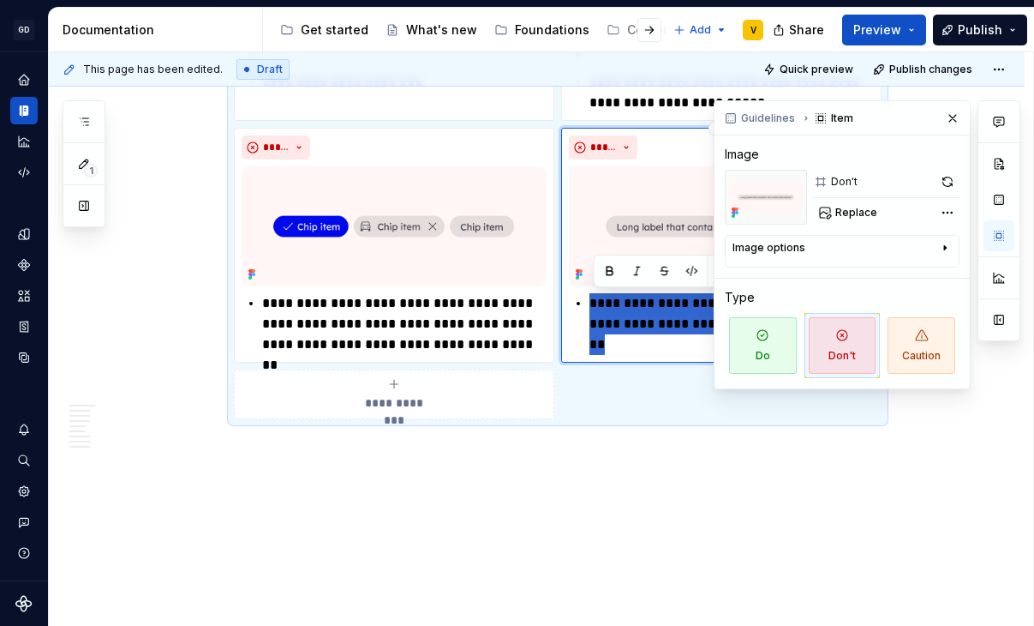
drag, startPoint x: 647, startPoint y: 231, endPoint x: 578, endPoint y: 184, distance: 83.4
click at [578, 184] on div "**********" at bounding box center [721, 244] width 305 height 219
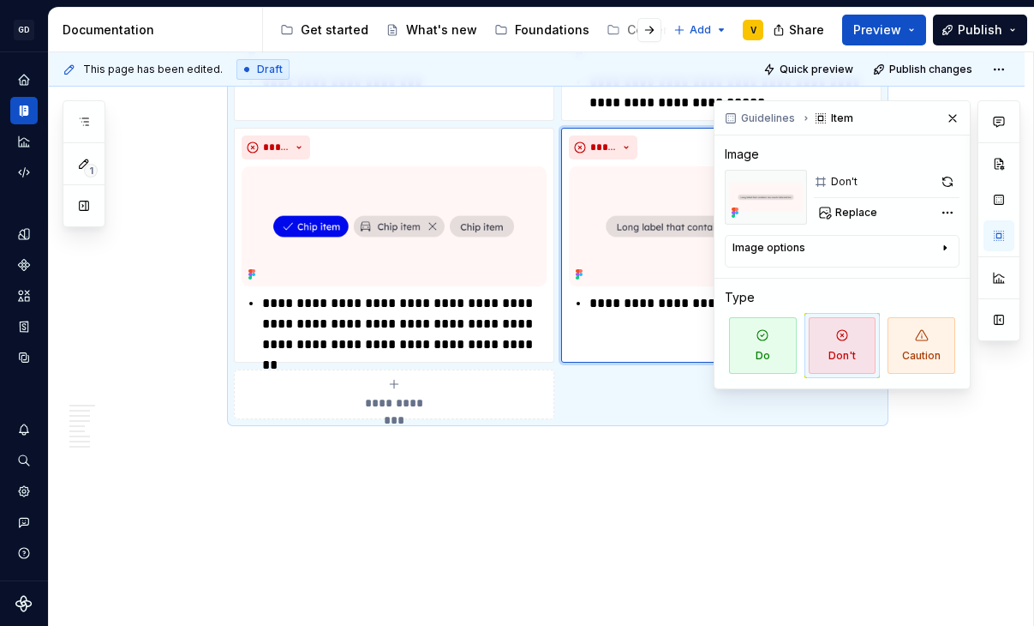
click at [949, 111] on button "button" at bounding box center [953, 118] width 24 height 24
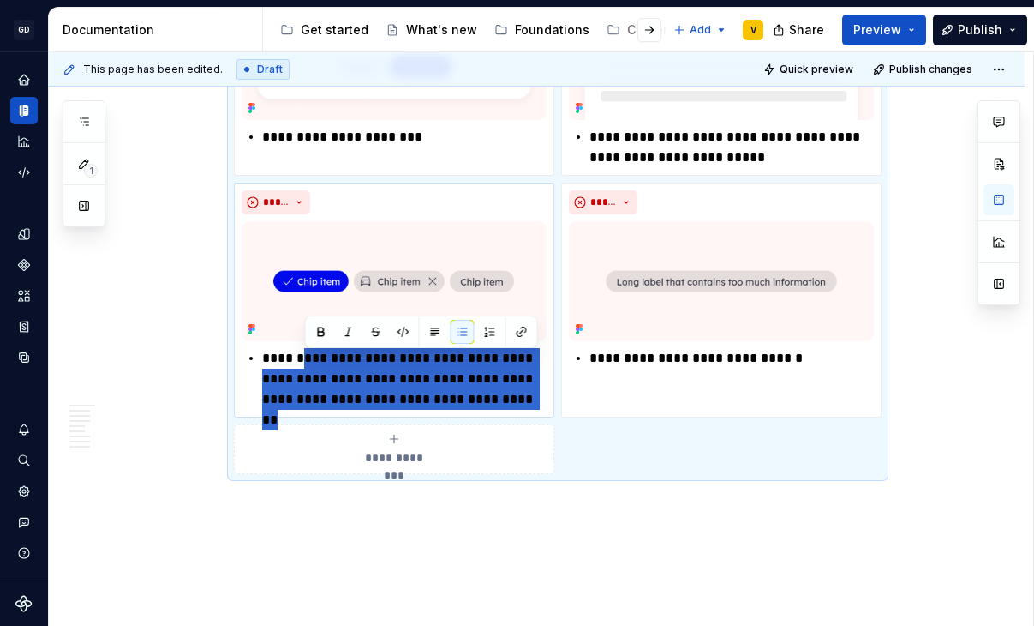
scroll to position [3926, 0]
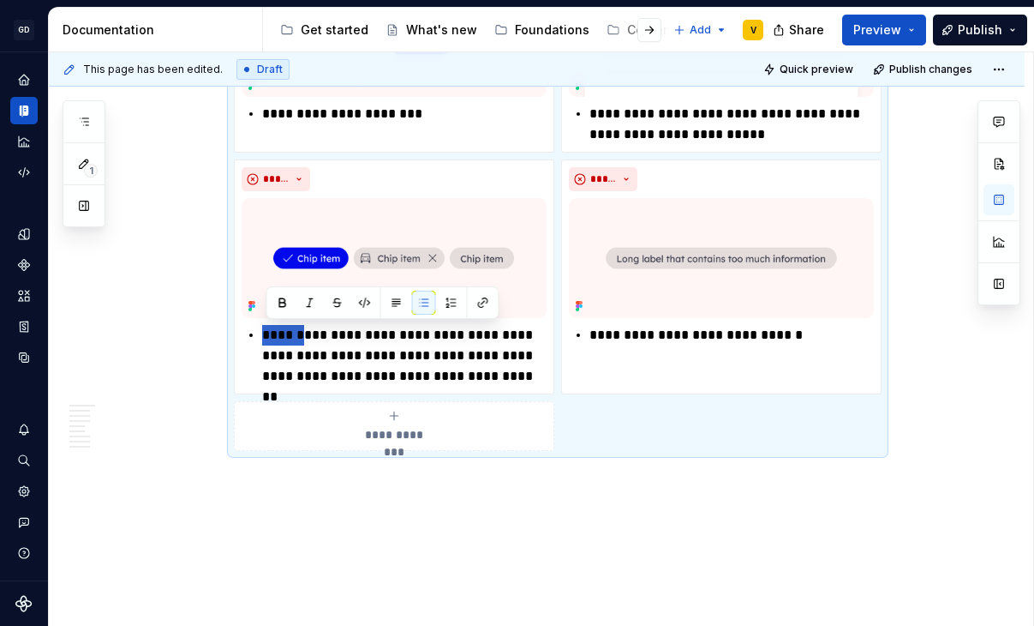
drag, startPoint x: 308, startPoint y: 557, endPoint x: 231, endPoint y: 294, distance: 274.2
click at [234, 295] on div "**********" at bounding box center [558, 195] width 648 height 512
drag, startPoint x: 312, startPoint y: 330, endPoint x: 261, endPoint y: 330, distance: 51.4
click at [261, 330] on div "**********" at bounding box center [394, 356] width 305 height 62
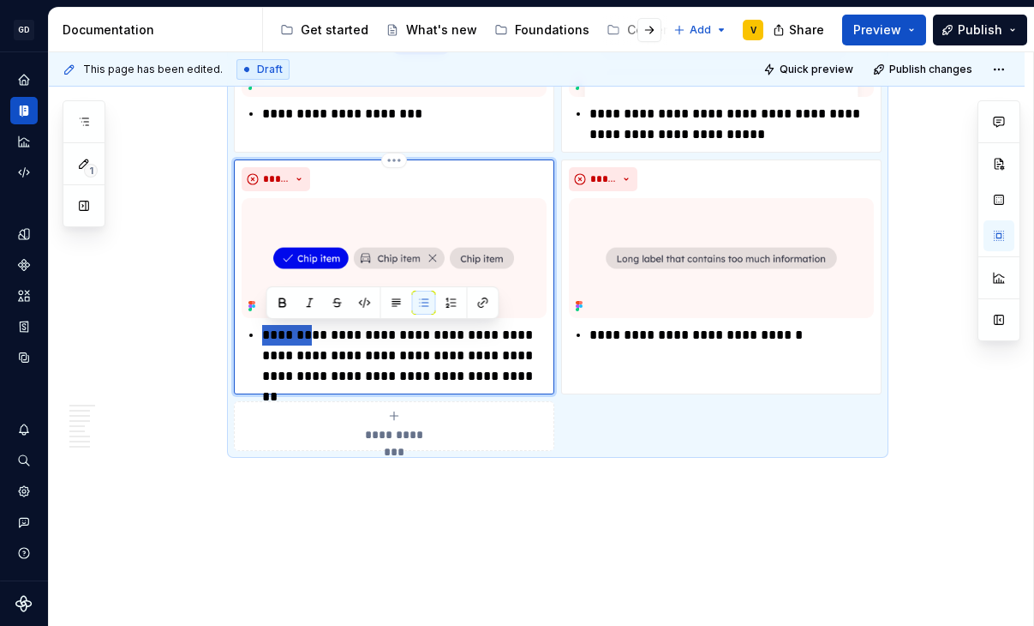
type textarea "*"
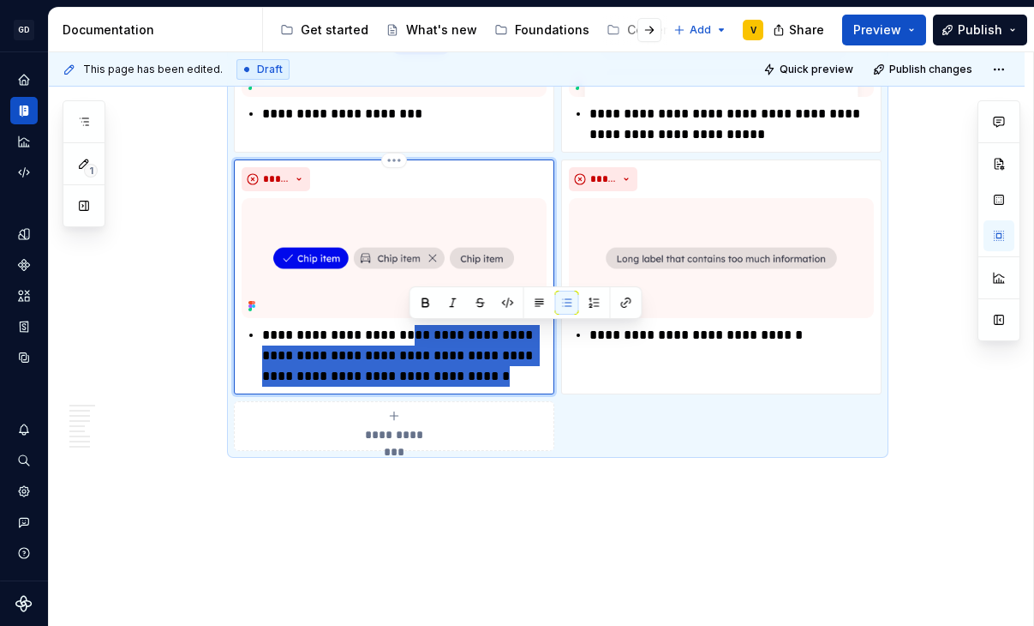
drag, startPoint x: 410, startPoint y: 330, endPoint x: 452, endPoint y: 375, distance: 61.3
click at [452, 375] on p "**********" at bounding box center [404, 356] width 285 height 62
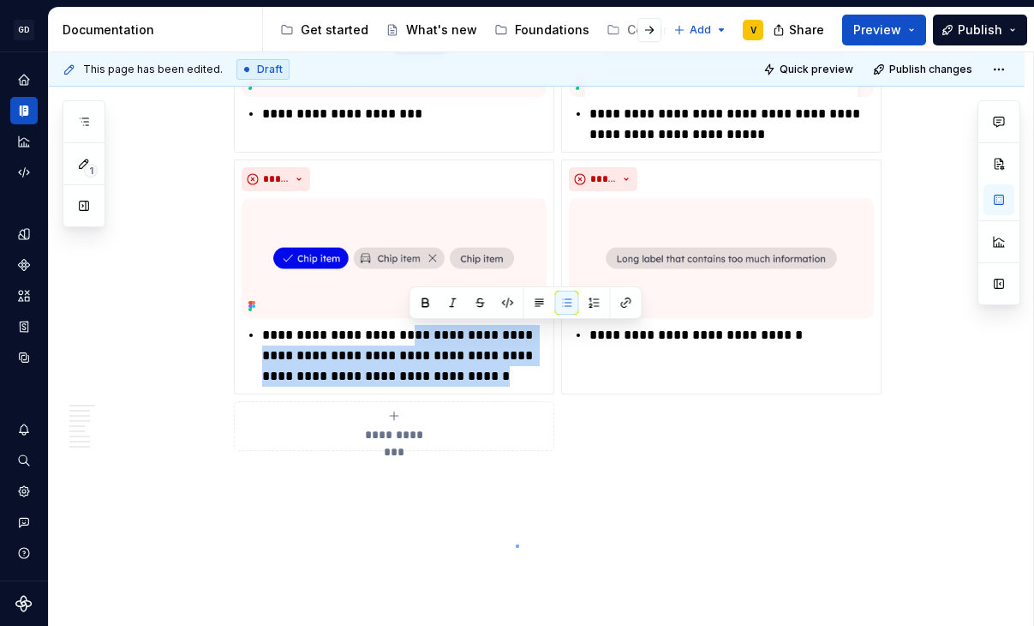
click at [517, 544] on div "**********" at bounding box center [541, 339] width 985 height 574
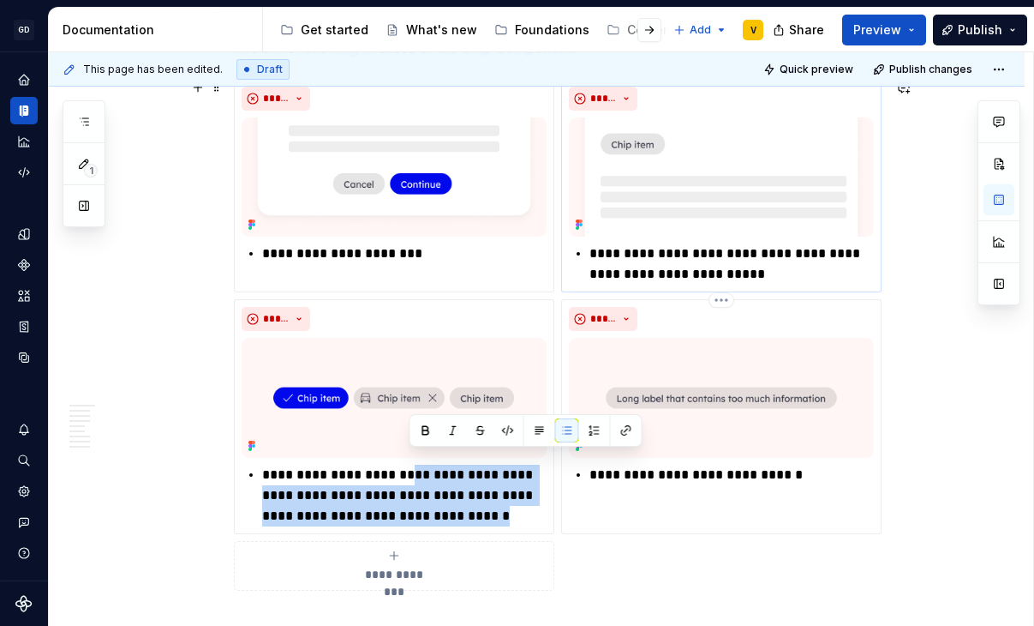
scroll to position [3783, 0]
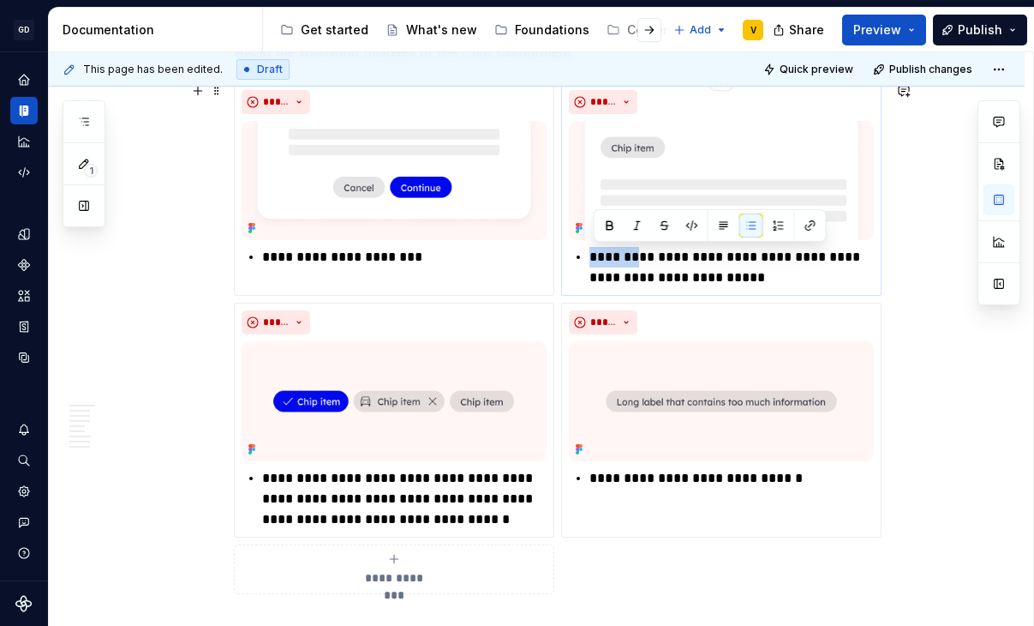
drag, startPoint x: 638, startPoint y: 258, endPoint x: 585, endPoint y: 255, distance: 52.3
click at [590, 255] on li "**********" at bounding box center [732, 267] width 285 height 41
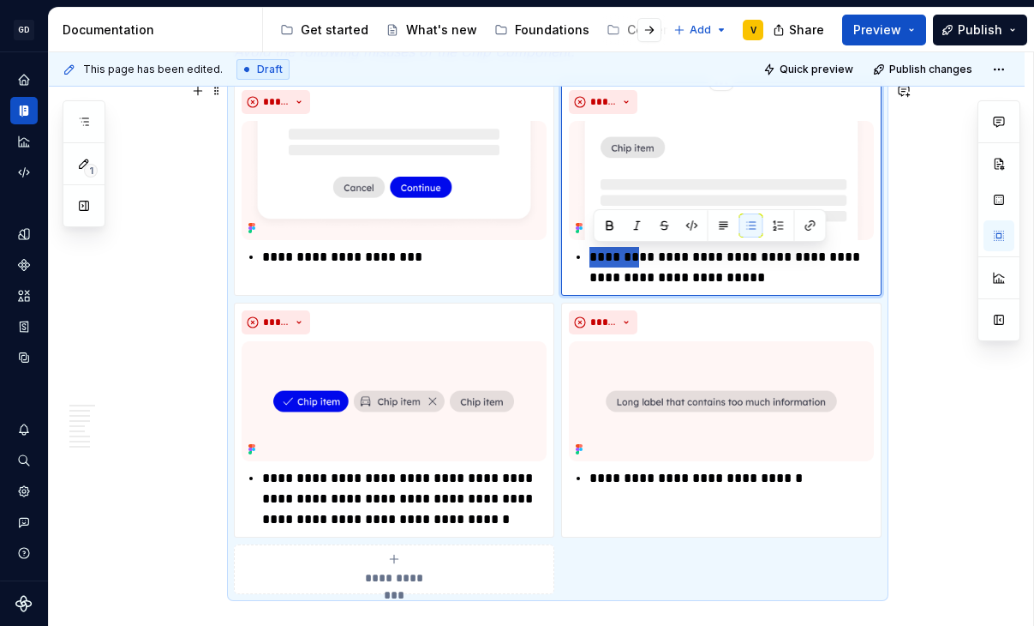
type textarea "*"
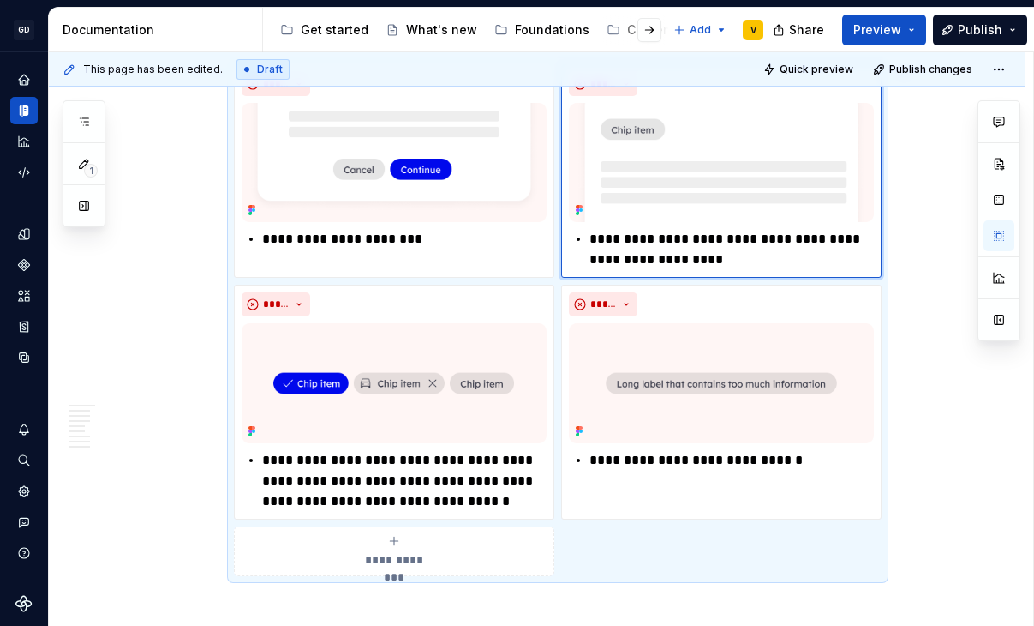
scroll to position [3807, 0]
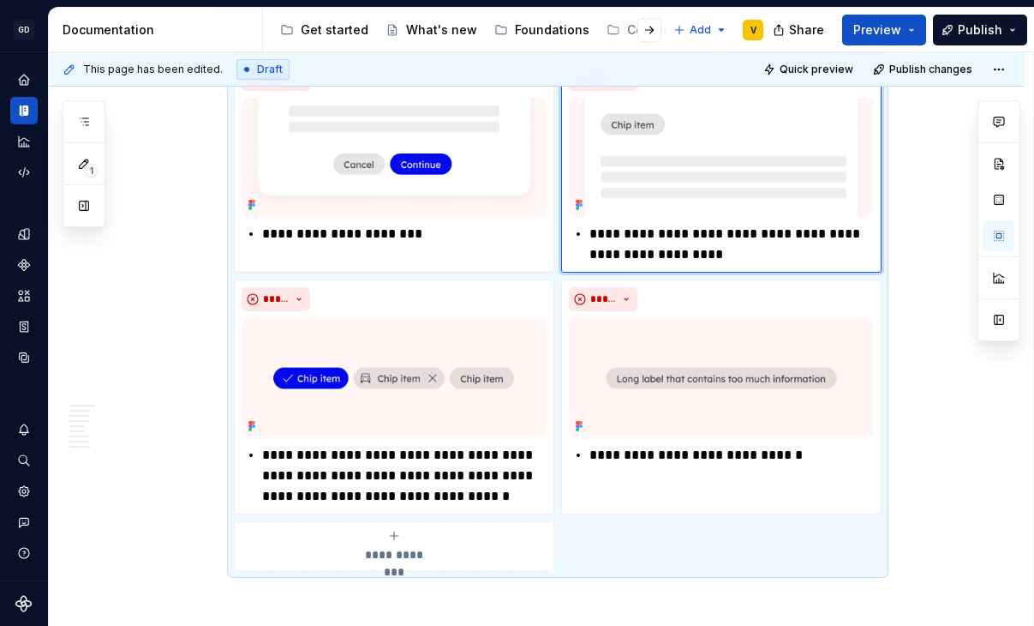
click at [708, 244] on p "**********" at bounding box center [732, 244] width 285 height 41
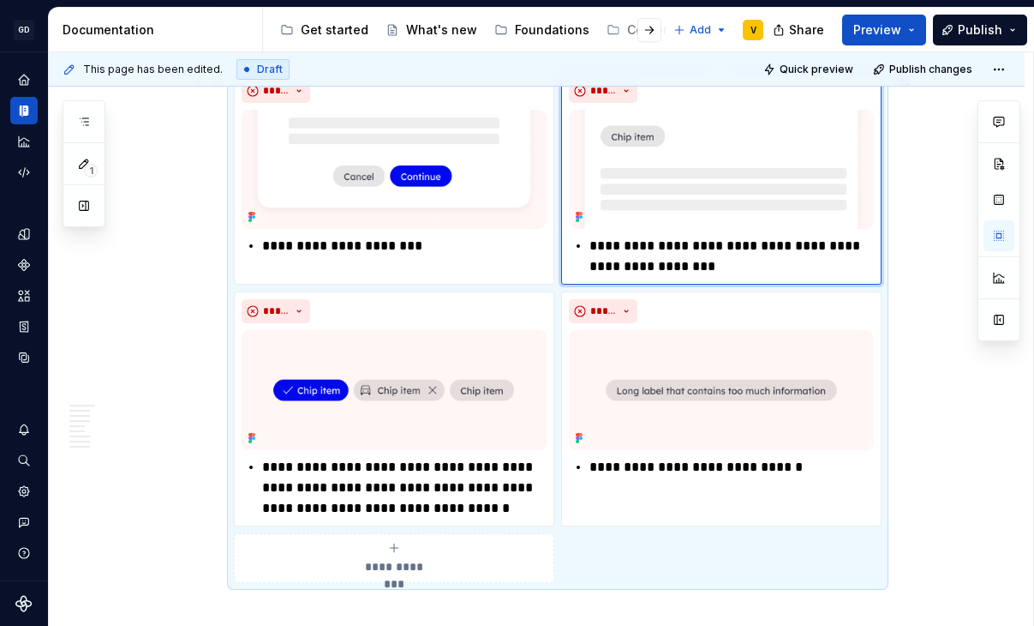
scroll to position [3788, 0]
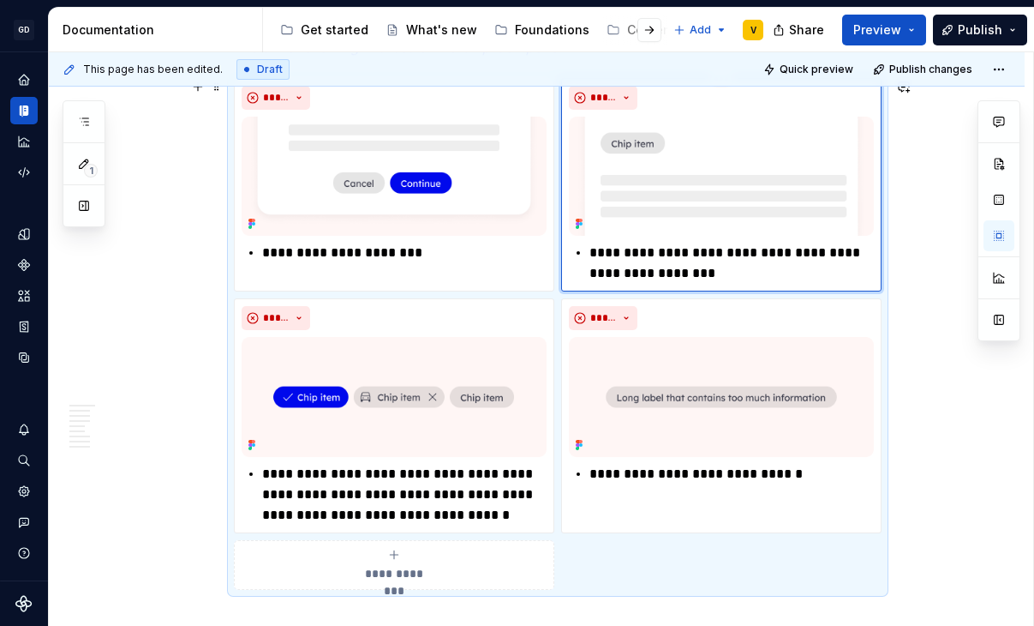
click at [808, 263] on p "**********" at bounding box center [732, 263] width 285 height 41
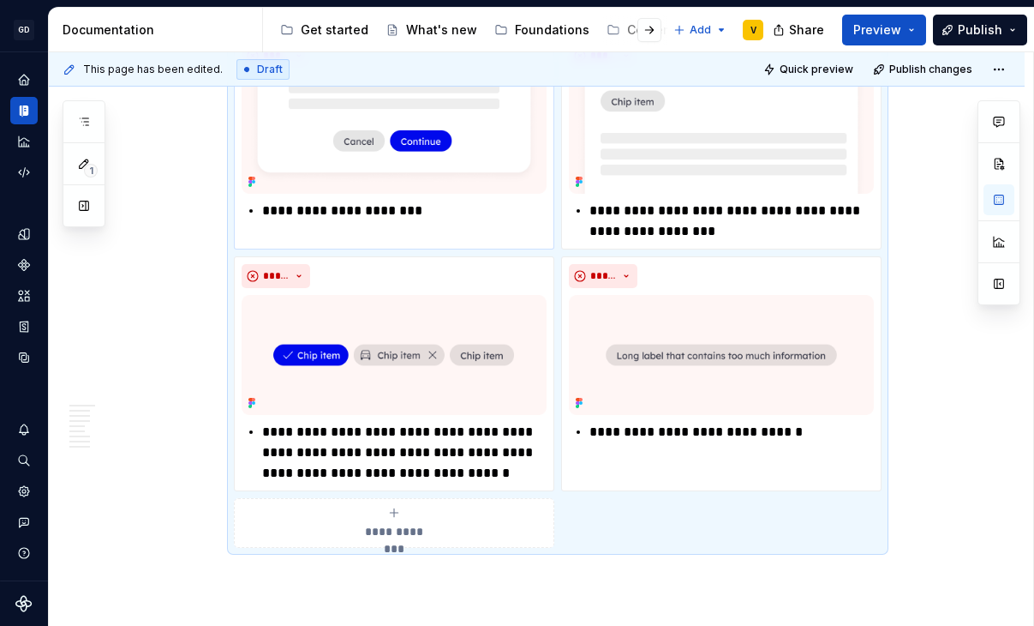
scroll to position [3825, 0]
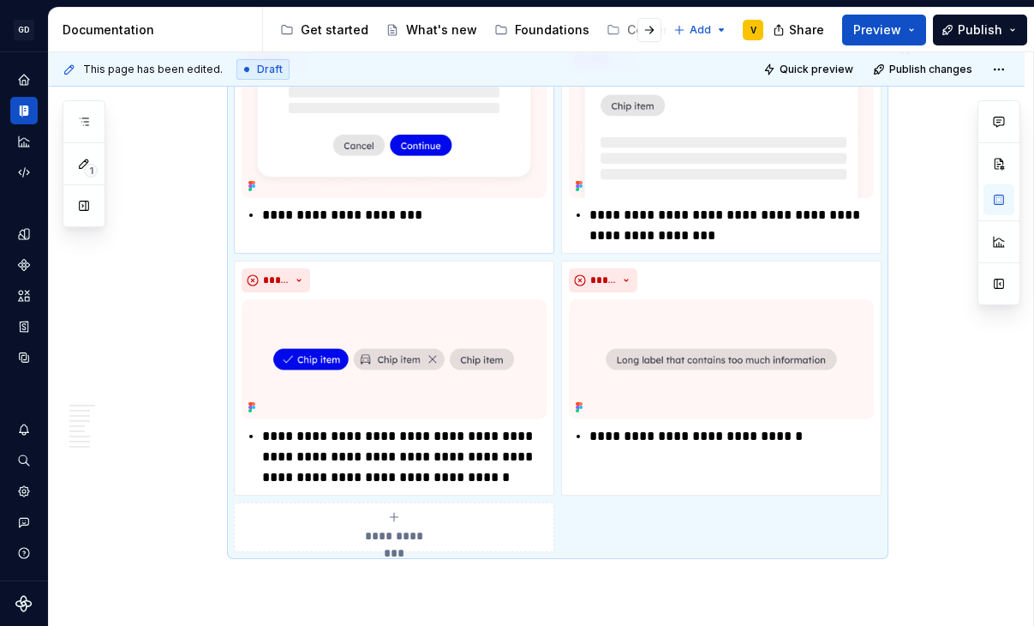
click at [294, 217] on p "**********" at bounding box center [404, 215] width 285 height 21
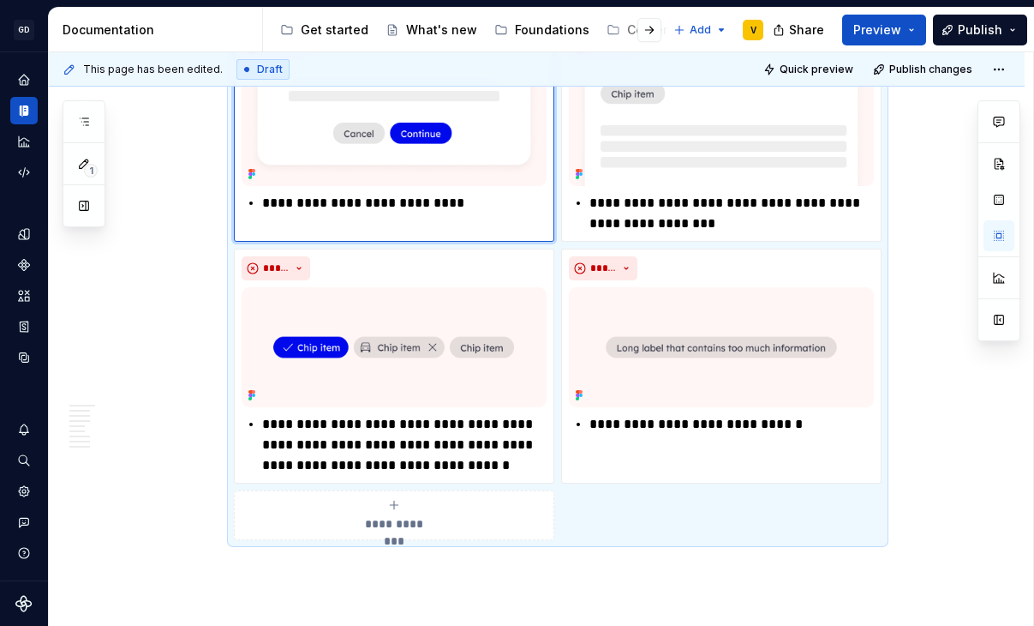
scroll to position [3830, 0]
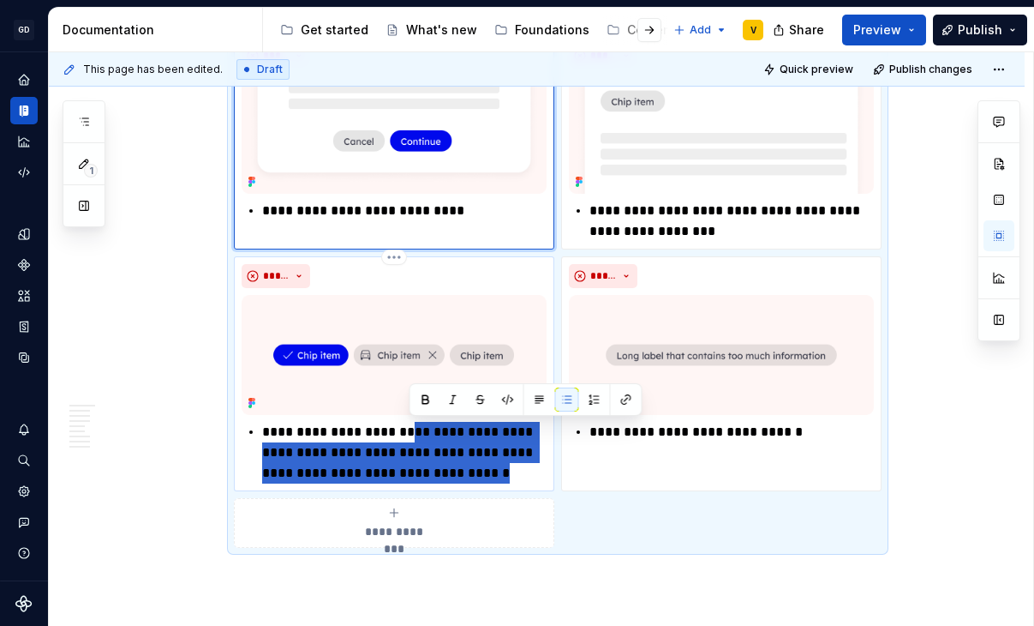
drag, startPoint x: 410, startPoint y: 431, endPoint x: 452, endPoint y: 474, distance: 60.6
click at [452, 475] on p "**********" at bounding box center [404, 453] width 285 height 62
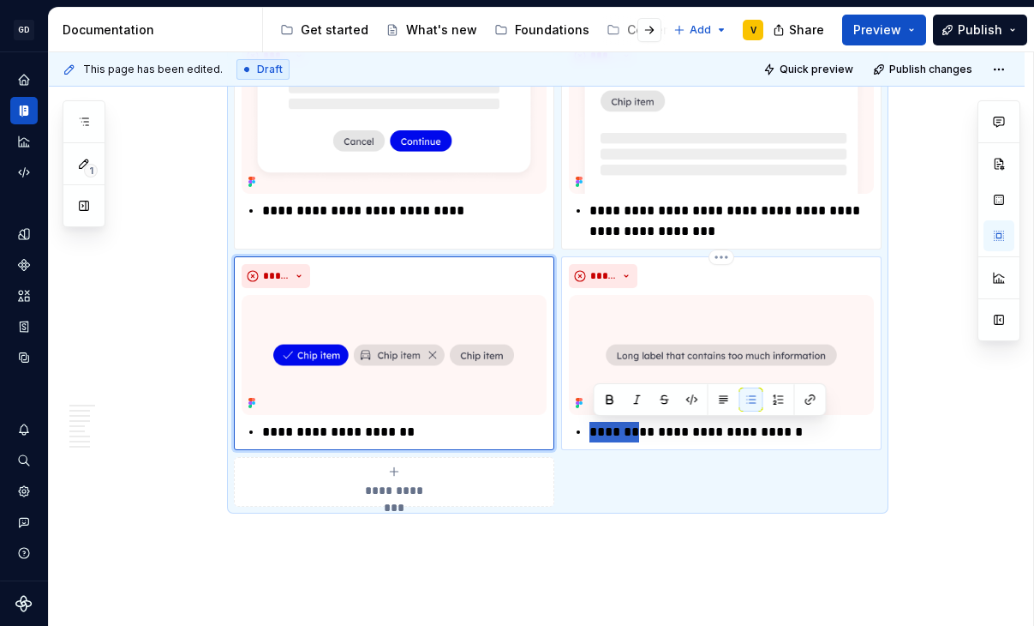
drag, startPoint x: 638, startPoint y: 434, endPoint x: 583, endPoint y: 433, distance: 55.7
click at [590, 433] on li "**********" at bounding box center [732, 432] width 285 height 21
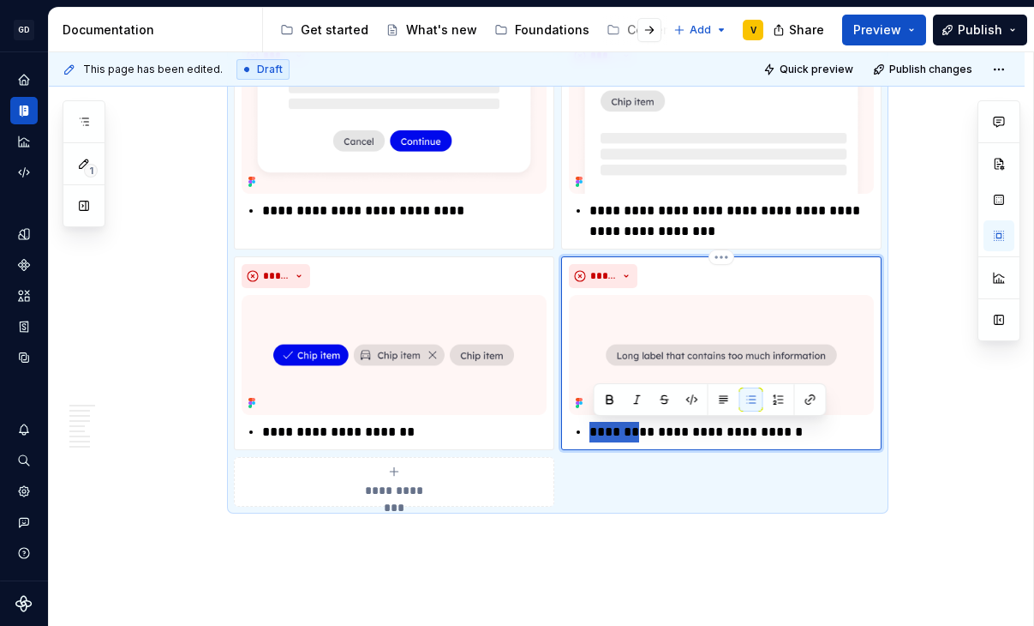
type textarea "*"
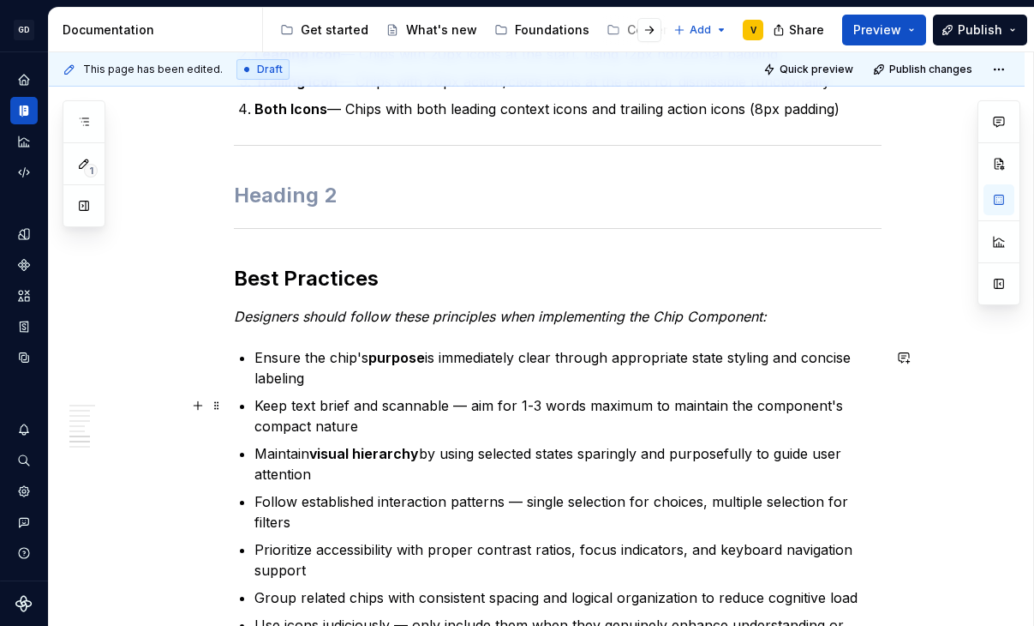
scroll to position [3006, 0]
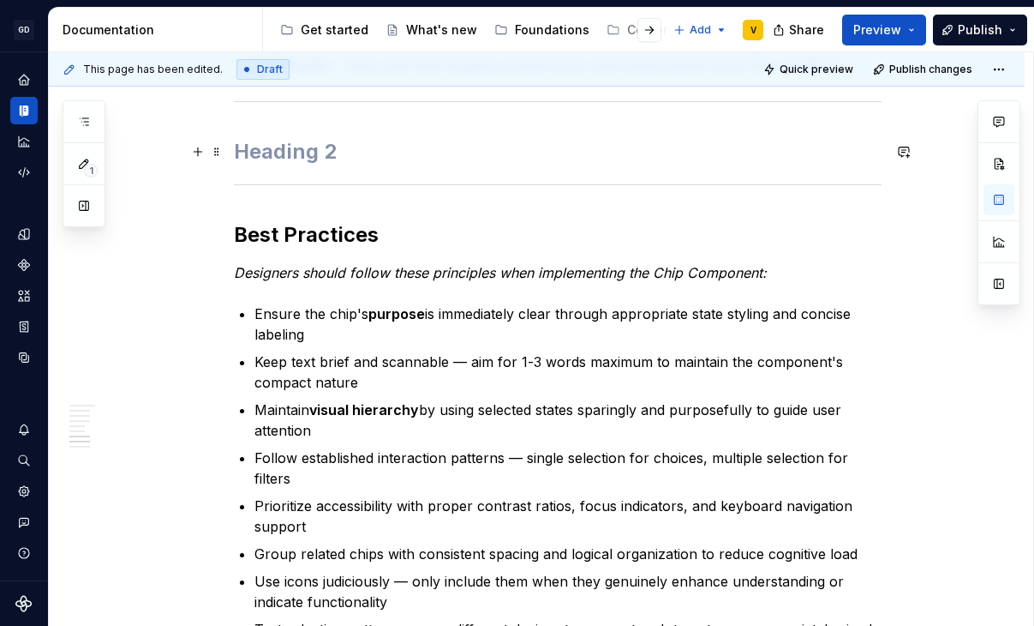
click at [281, 139] on h2 at bounding box center [558, 151] width 648 height 27
click at [214, 153] on span at bounding box center [217, 152] width 14 height 24
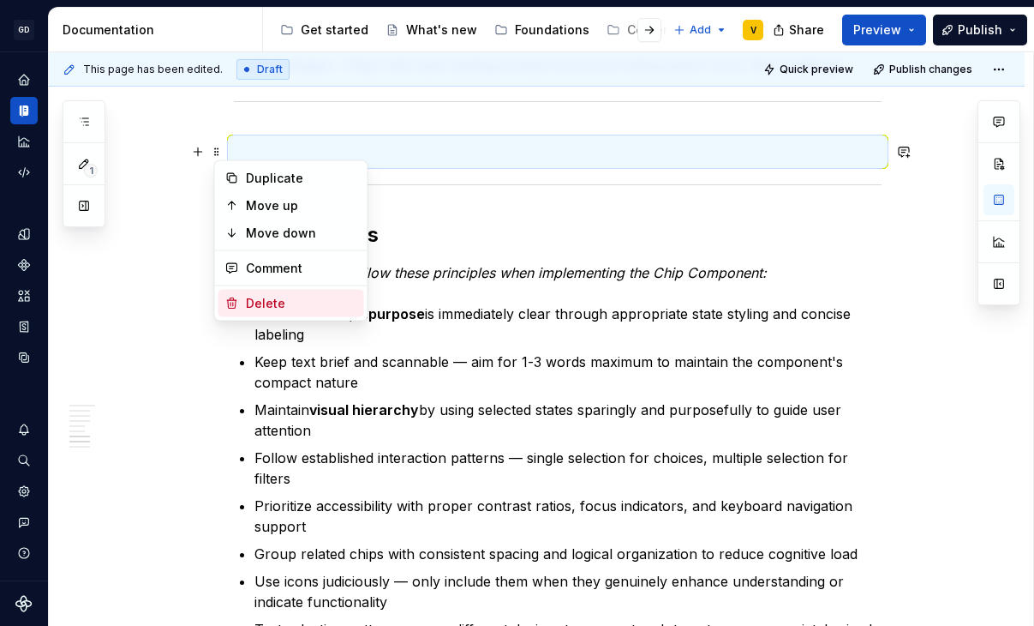
click at [249, 304] on div "Delete" at bounding box center [301, 303] width 111 height 17
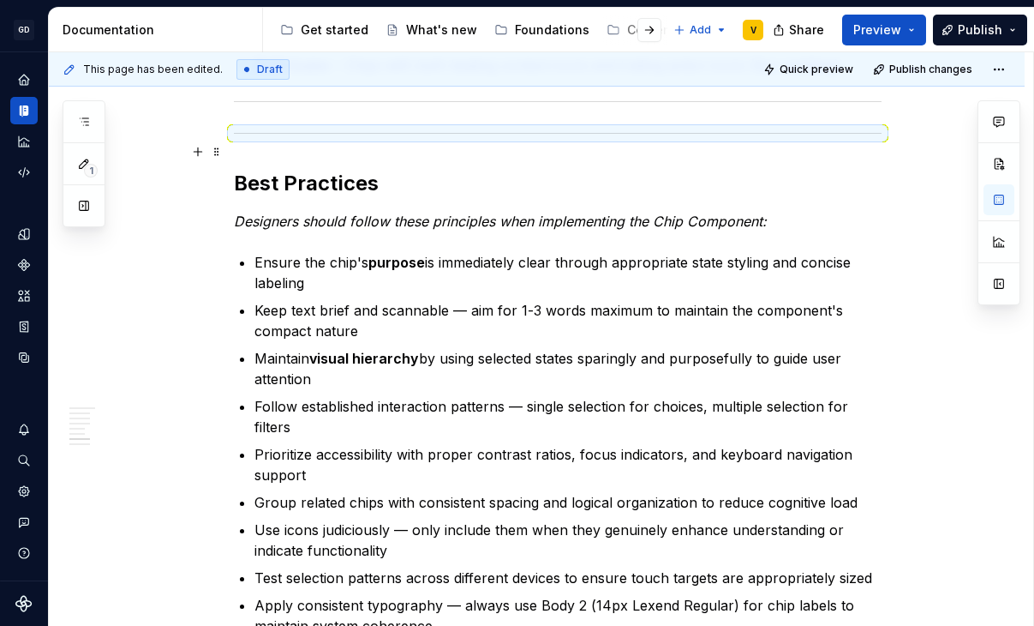
scroll to position [2955, 0]
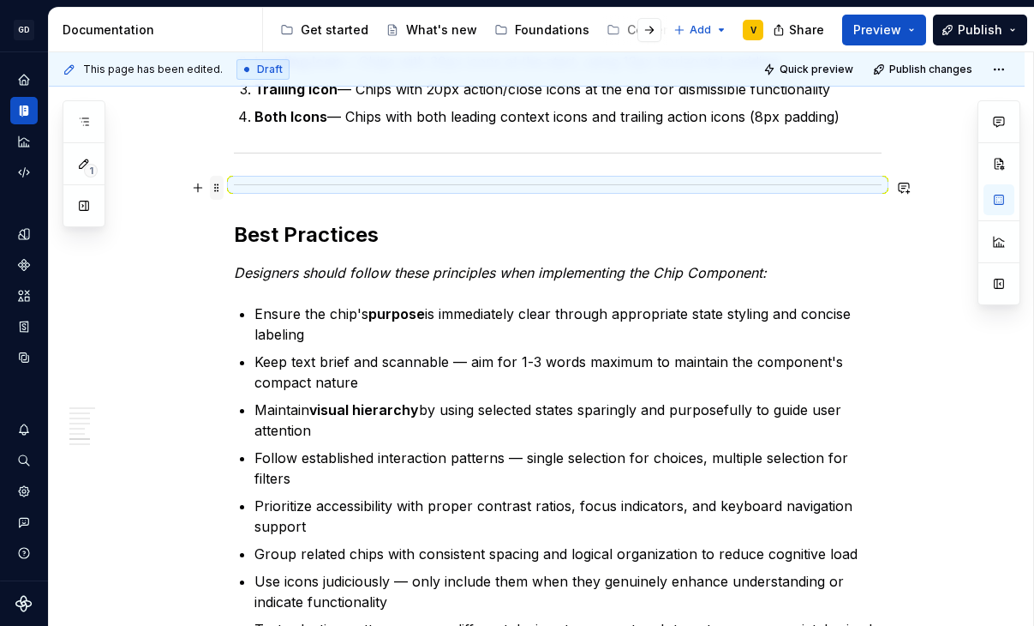
click at [220, 189] on span at bounding box center [217, 188] width 14 height 24
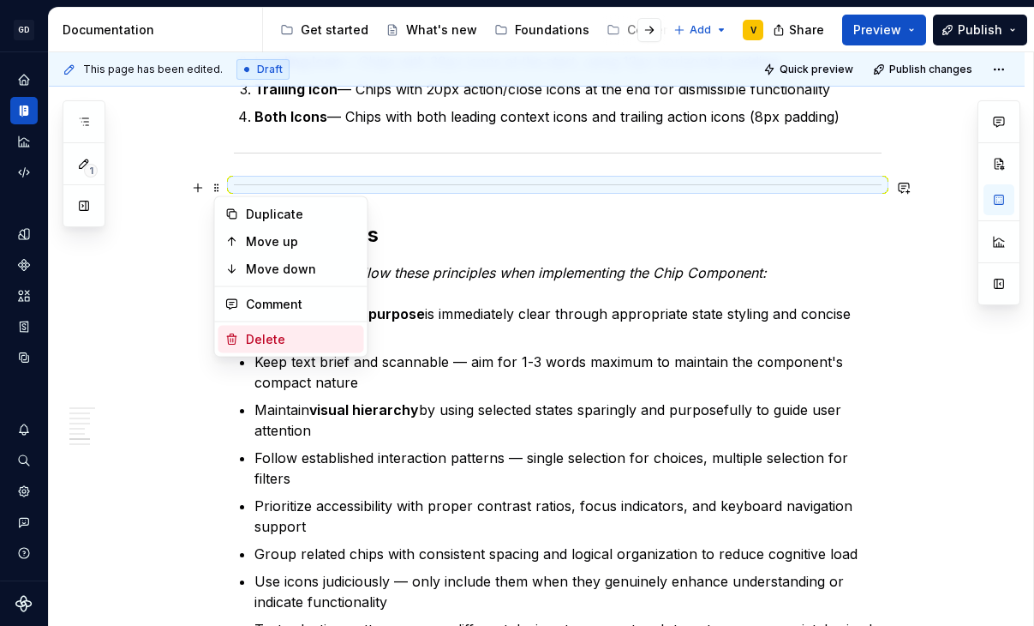
click at [257, 338] on div "Delete" at bounding box center [301, 339] width 111 height 17
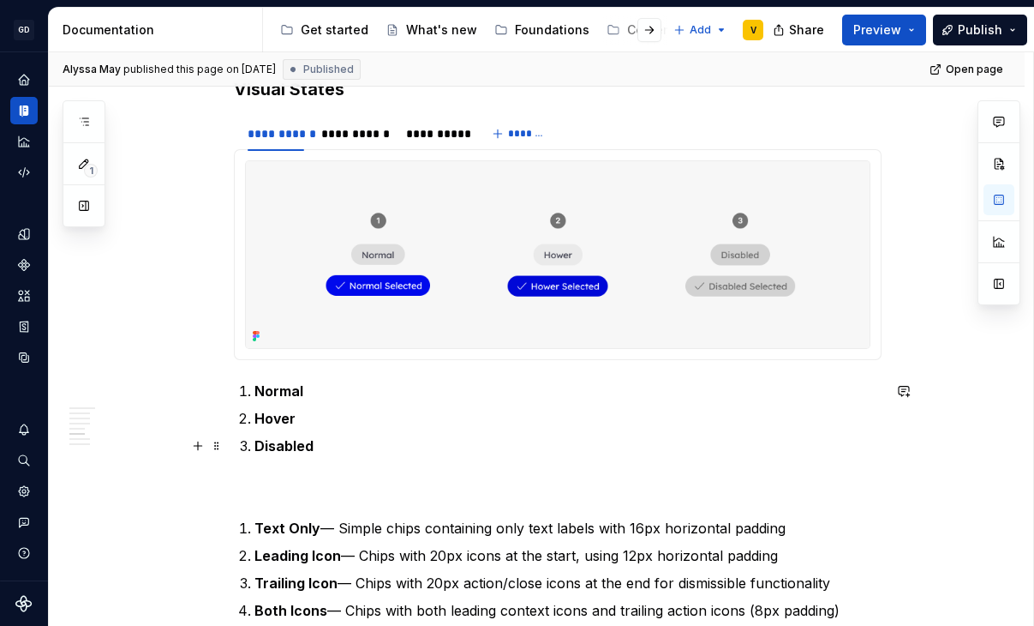
scroll to position [2443, 0]
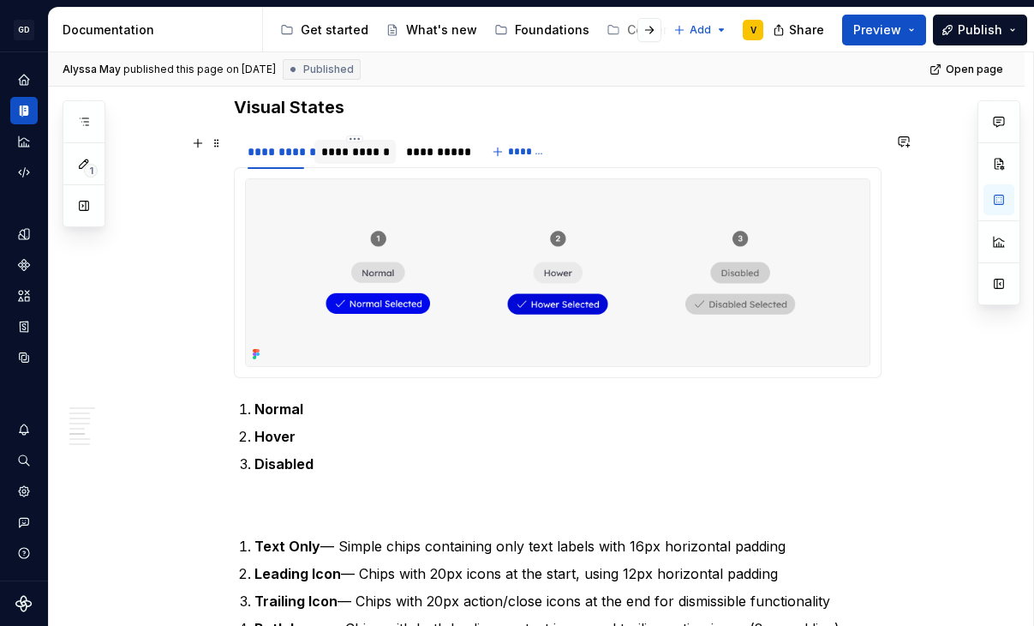
click at [365, 148] on div "**********" at bounding box center [355, 151] width 68 height 17
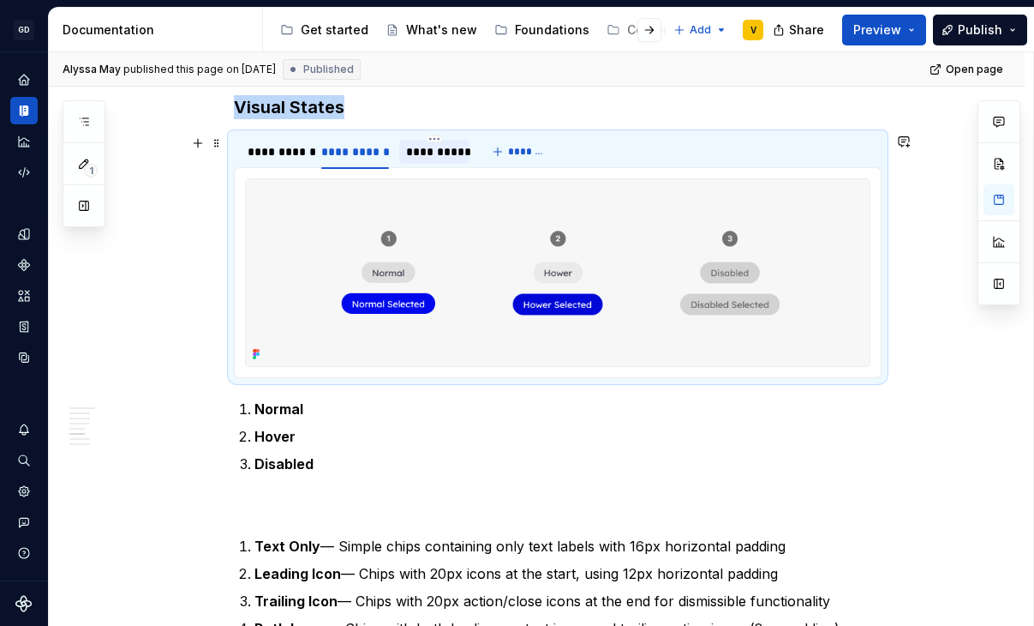
click at [437, 150] on div "**********" at bounding box center [434, 151] width 57 height 17
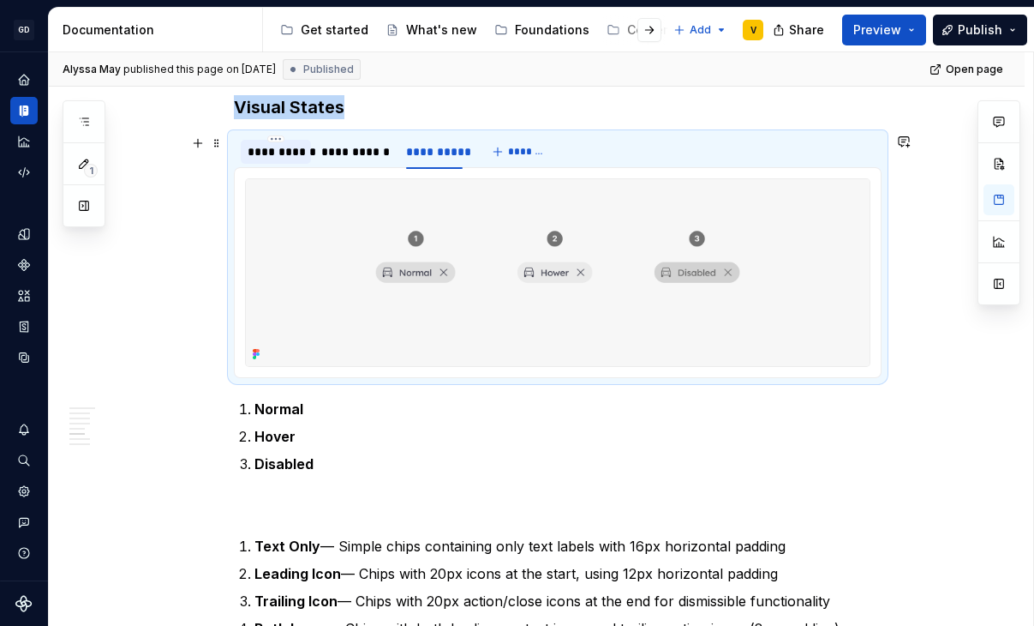
click at [299, 152] on div "**********" at bounding box center [276, 151] width 57 height 17
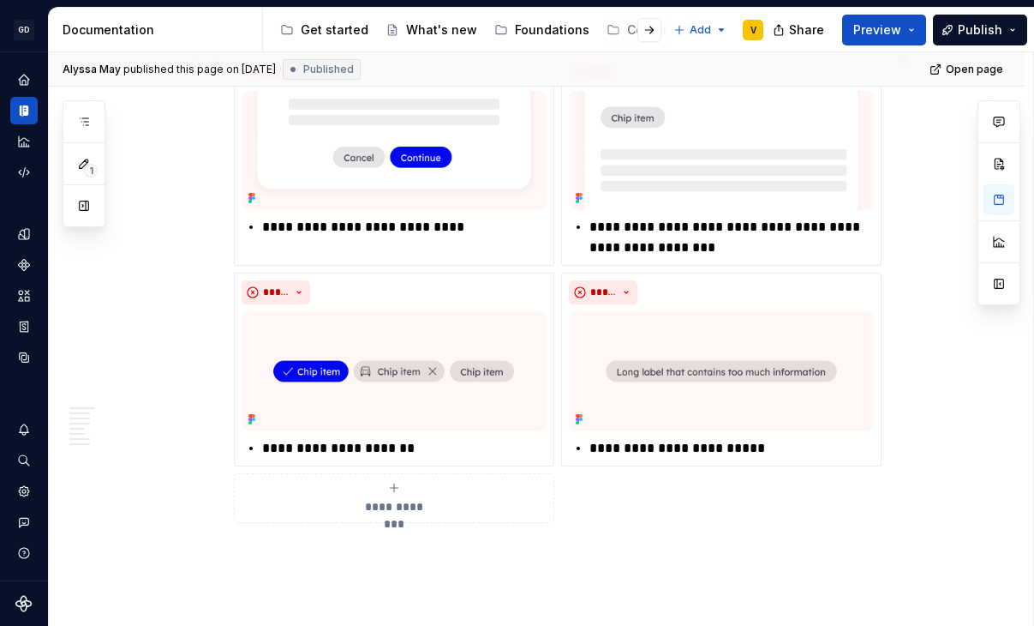
scroll to position [3711, 0]
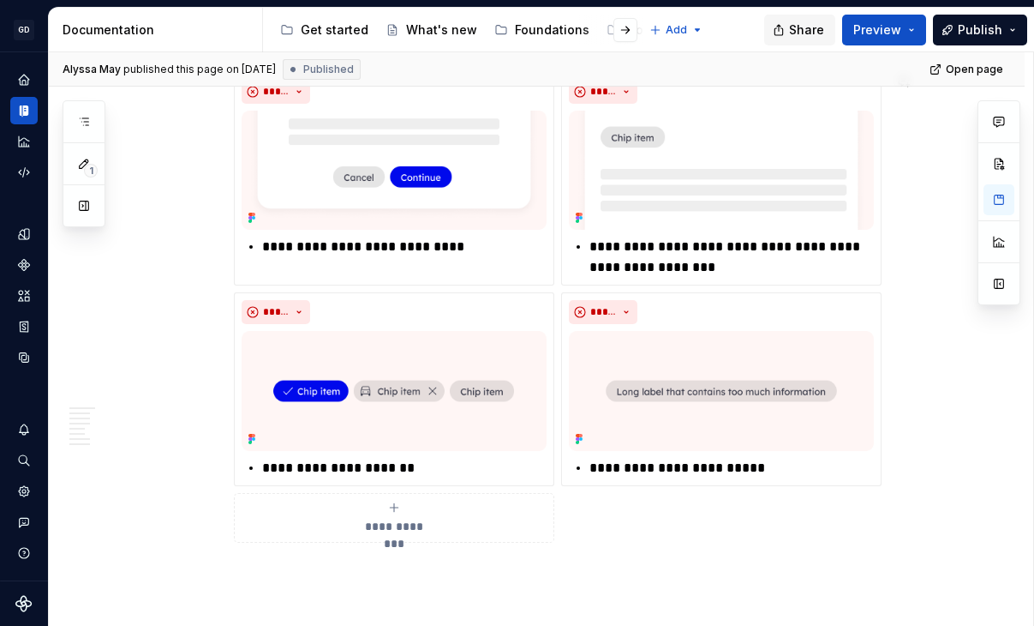
type textarea "*"
